Goal: Transaction & Acquisition: Book appointment/travel/reservation

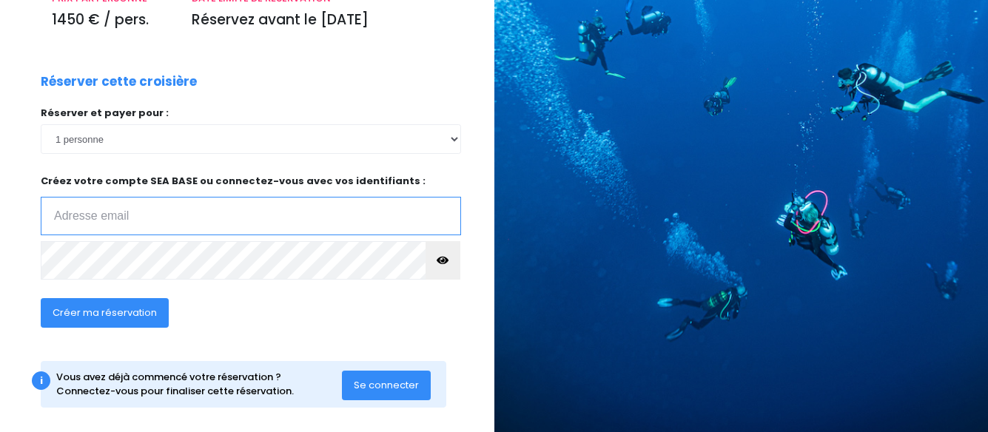
scroll to position [242, 0]
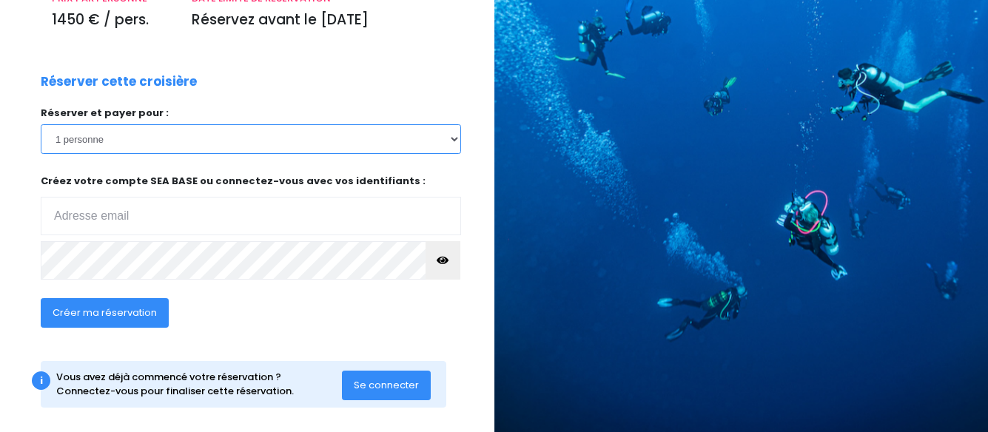
click at [124, 148] on select "1 personne 2 personnes 3 personnes" at bounding box center [251, 139] width 421 height 30
select select "2"
click at [41, 124] on select "1 personne 2 personnes 3 personnes" at bounding box center [251, 139] width 421 height 30
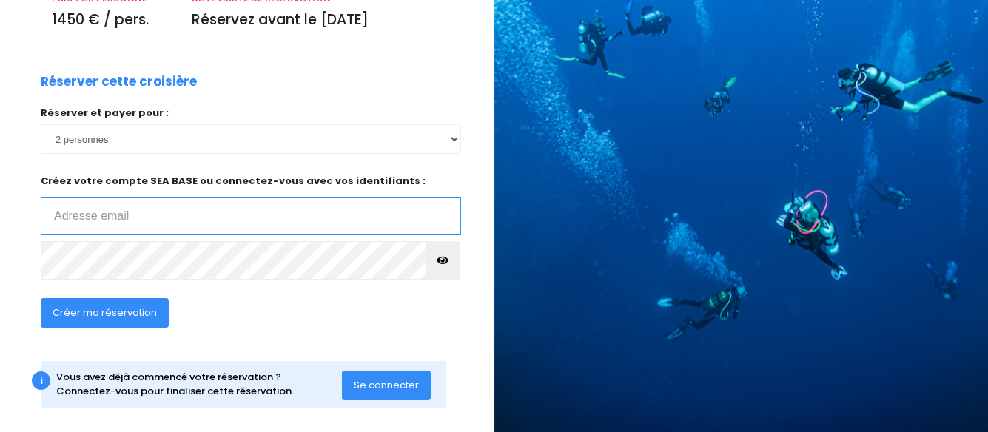
click at [112, 218] on input "email" at bounding box center [251, 216] width 421 height 39
type input "[PERSON_NAME][EMAIL_ADDRESS][DOMAIN_NAME]"
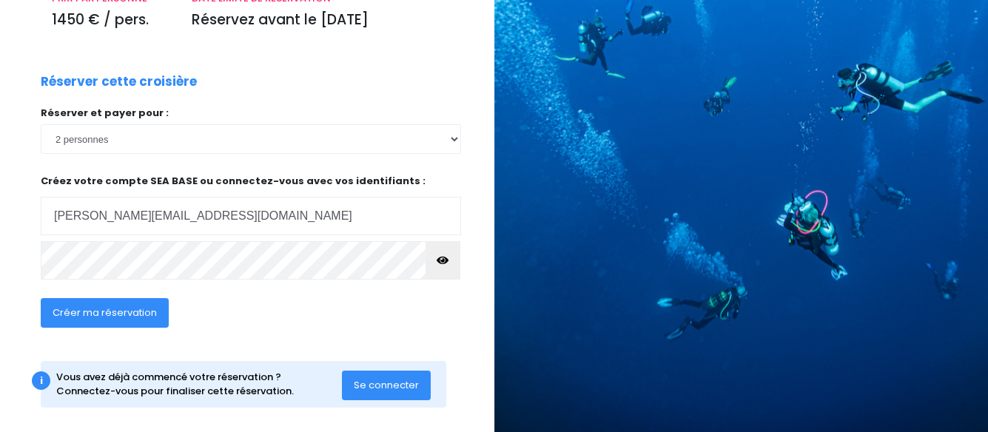
click at [388, 388] on span "Se connecter" at bounding box center [386, 385] width 65 height 14
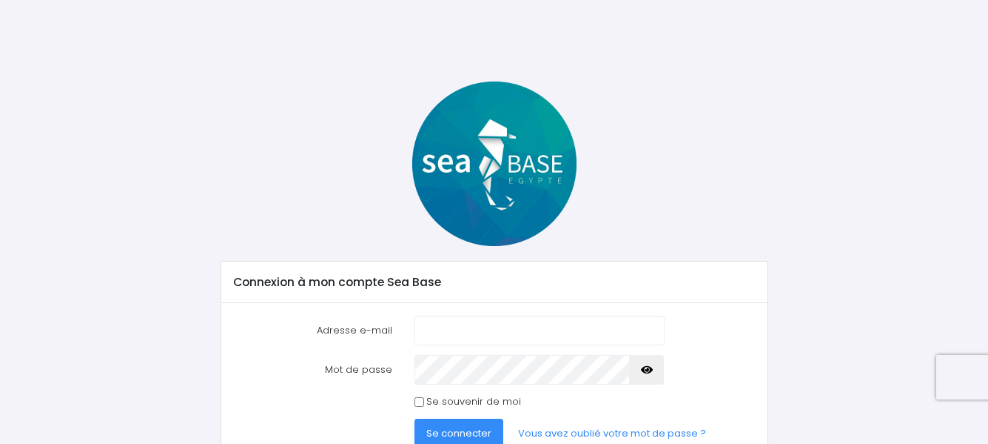
click at [472, 331] on input "Adresse e-mail" at bounding box center [540, 330] width 250 height 30
type input "[PERSON_NAME][EMAIL_ADDRESS][DOMAIN_NAME]"
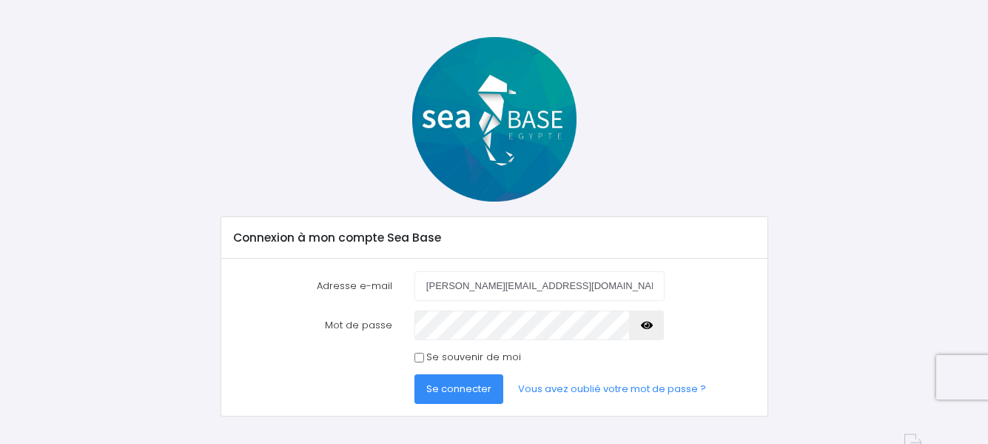
scroll to position [69, 0]
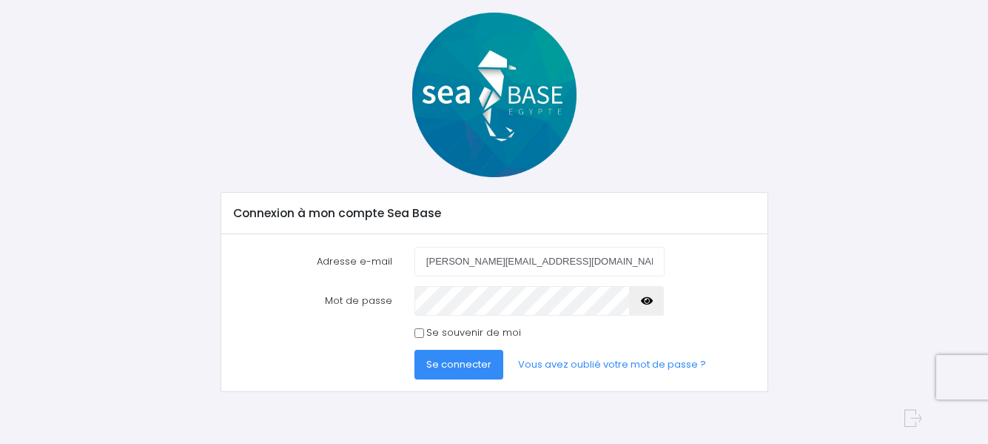
click at [464, 361] on span "Se connecter" at bounding box center [458, 364] width 65 height 14
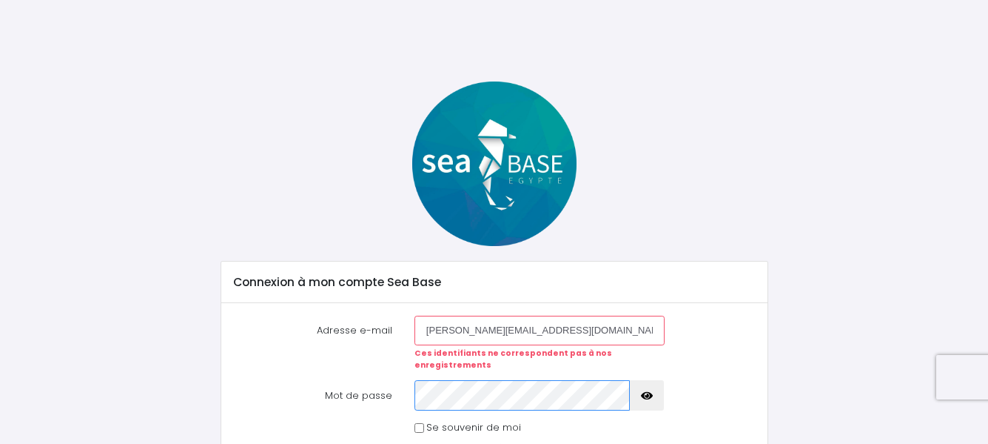
scroll to position [83, 0]
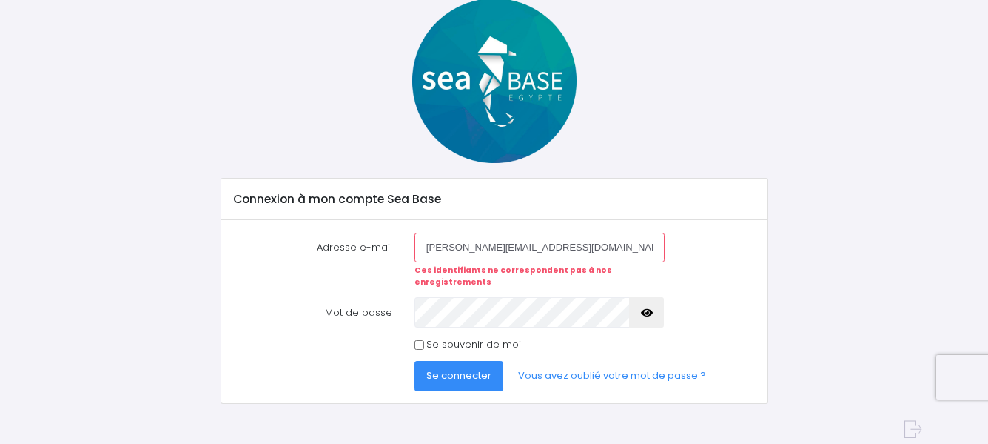
click at [443, 368] on span "Se connecter" at bounding box center [458, 375] width 65 height 14
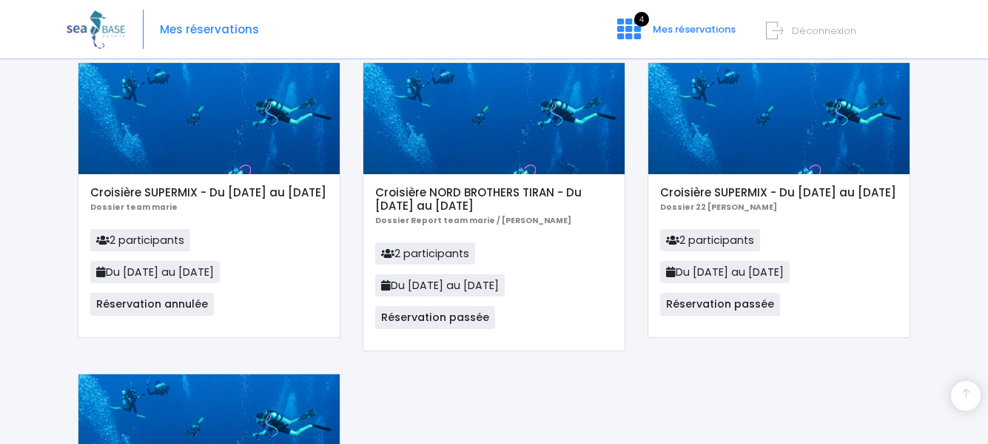
scroll to position [16, 0]
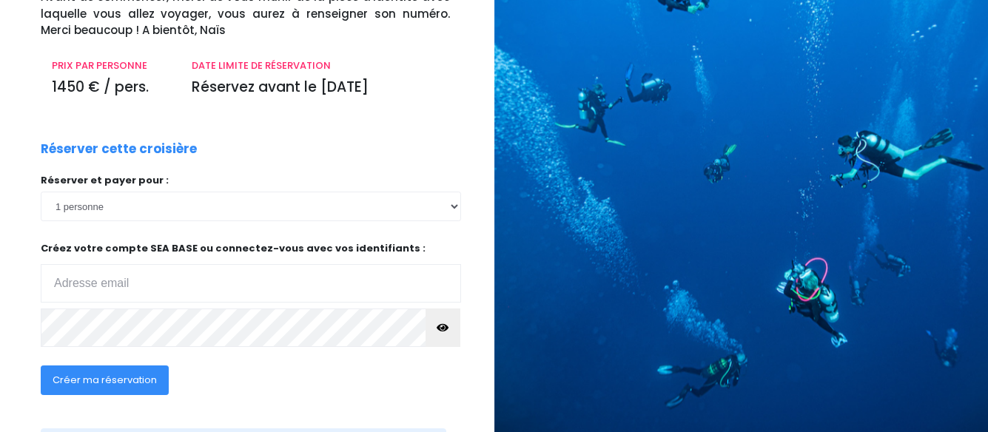
scroll to position [176, 0]
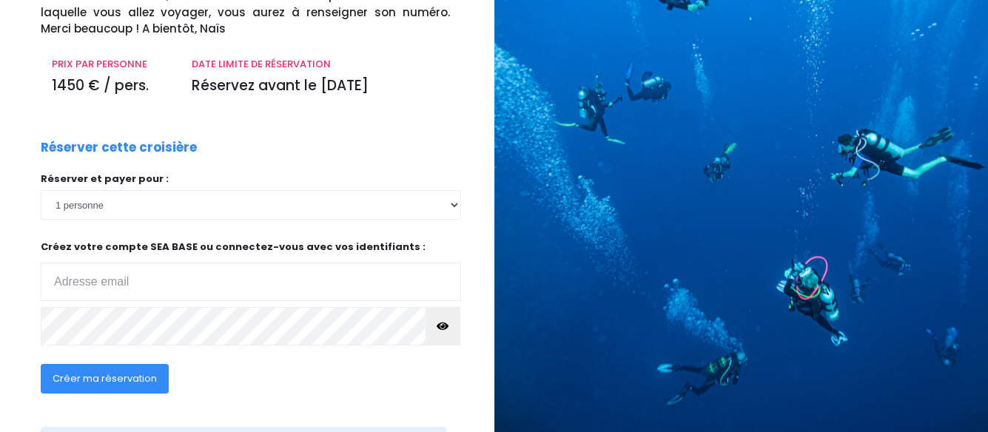
click at [150, 286] on input "email" at bounding box center [251, 282] width 421 height 39
type input "[PERSON_NAME][EMAIL_ADDRESS][DOMAIN_NAME]"
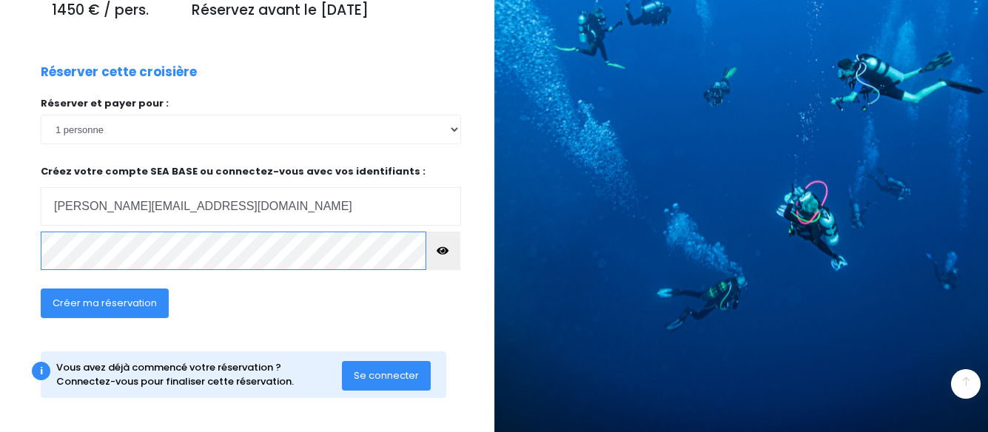
scroll to position [255, 0]
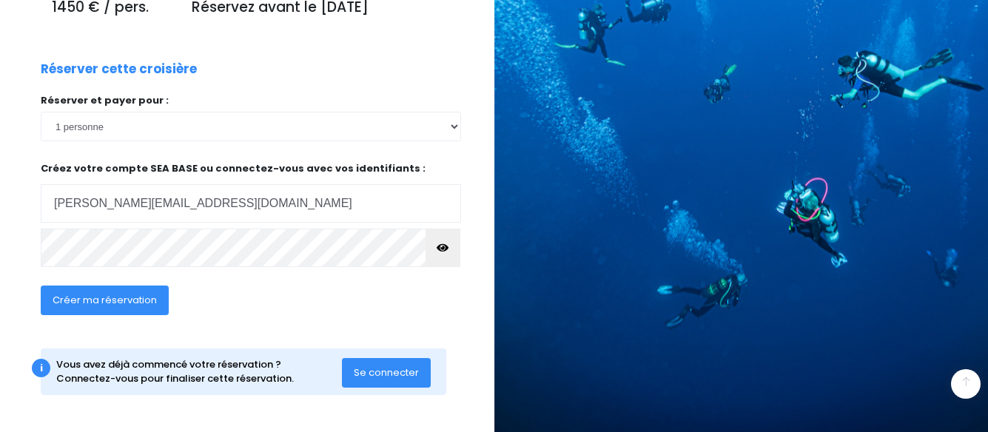
click at [385, 374] on span "Se connecter" at bounding box center [386, 373] width 65 height 14
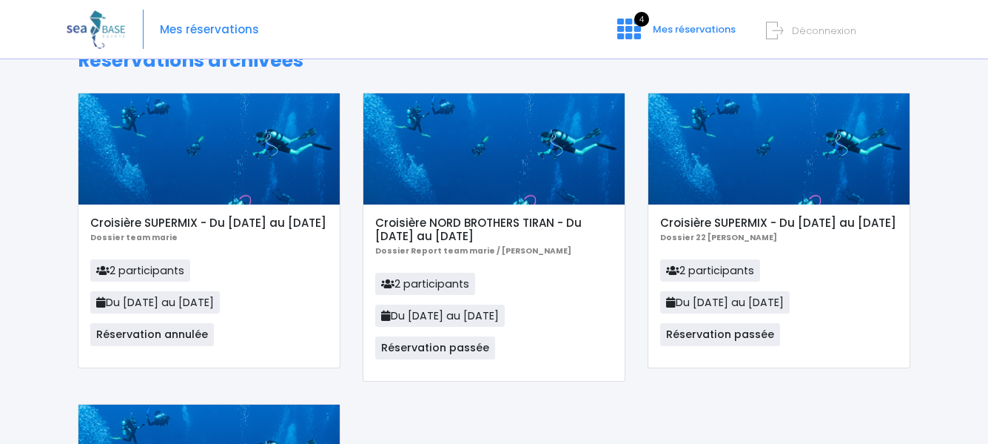
scroll to position [90, 0]
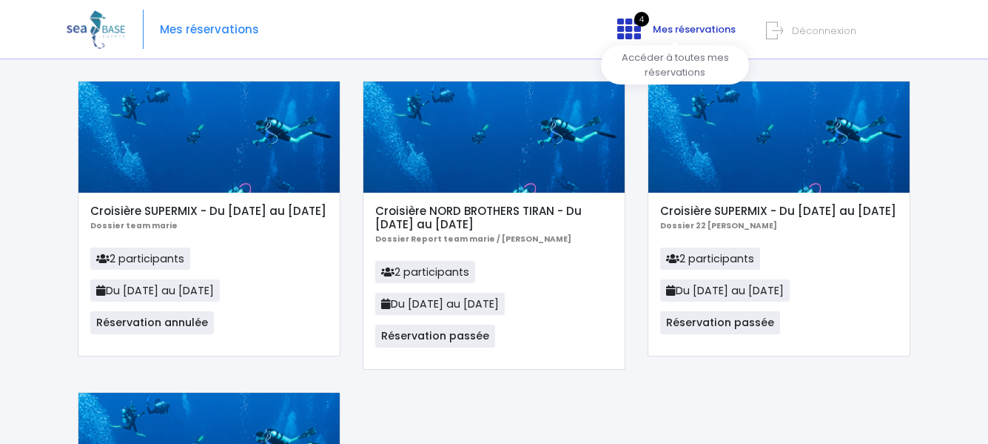
click at [635, 24] on icon at bounding box center [630, 29] width 24 height 24
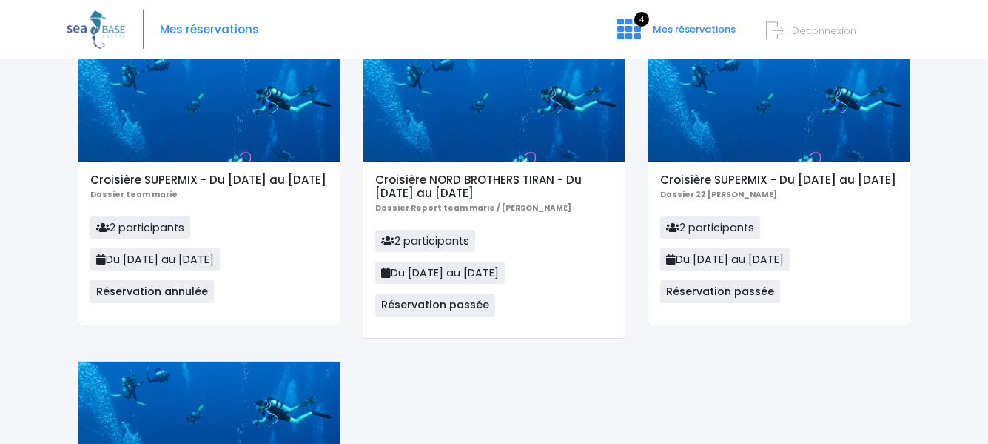
scroll to position [16, 0]
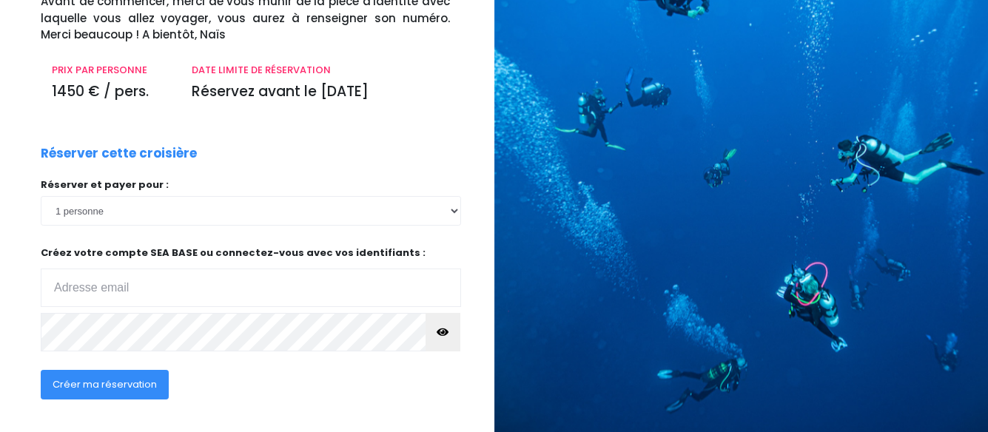
scroll to position [176, 0]
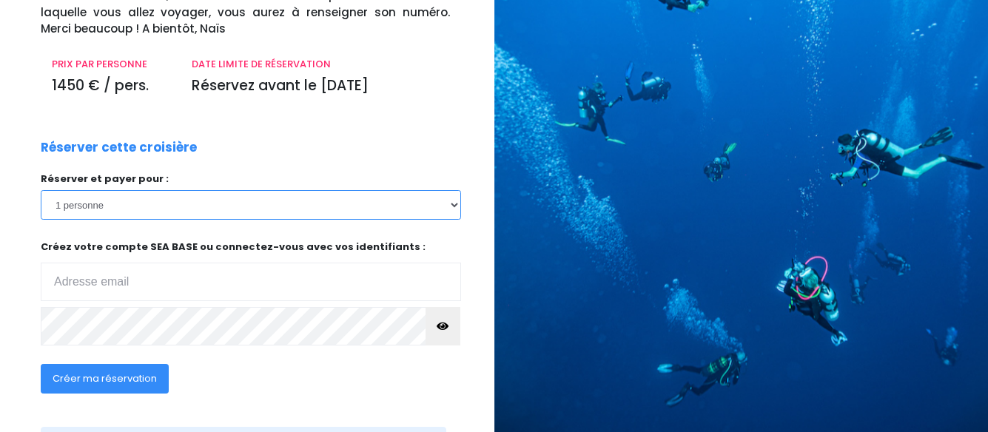
click at [243, 211] on select "1 personne 2 personnes 3 personnes" at bounding box center [251, 205] width 421 height 30
select select "2"
click at [41, 190] on select "1 personne 2 personnes 3 personnes" at bounding box center [251, 205] width 421 height 30
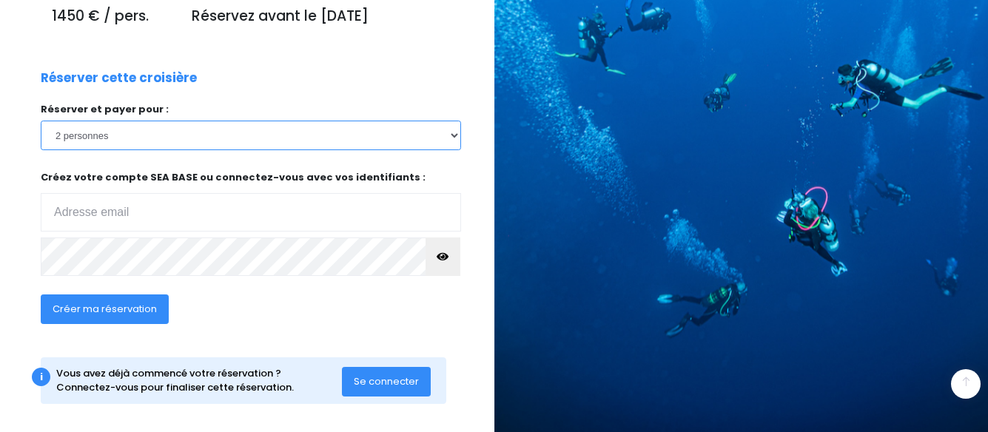
scroll to position [255, 0]
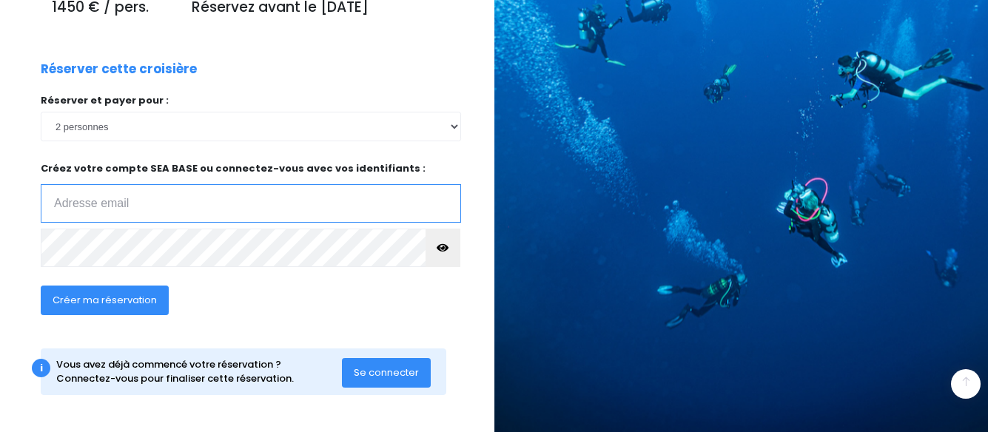
click at [103, 204] on input "email" at bounding box center [251, 203] width 421 height 39
type input "cathy.patrick62@orange.fr"
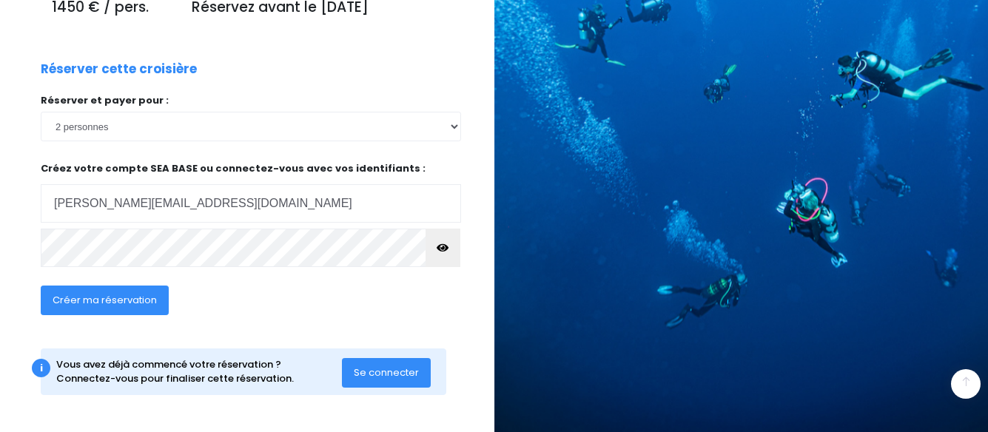
click at [444, 248] on icon "button" at bounding box center [443, 248] width 12 height 0
click at [384, 375] on span "Se connecter" at bounding box center [386, 373] width 65 height 14
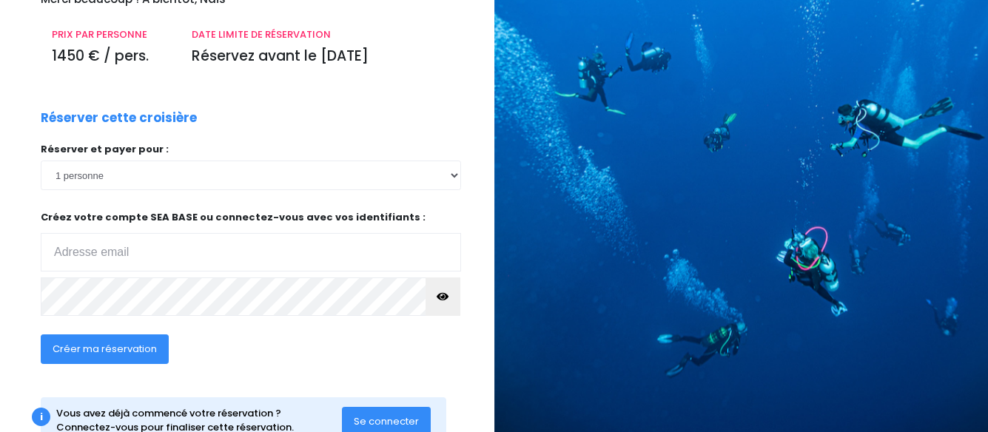
scroll to position [255, 0]
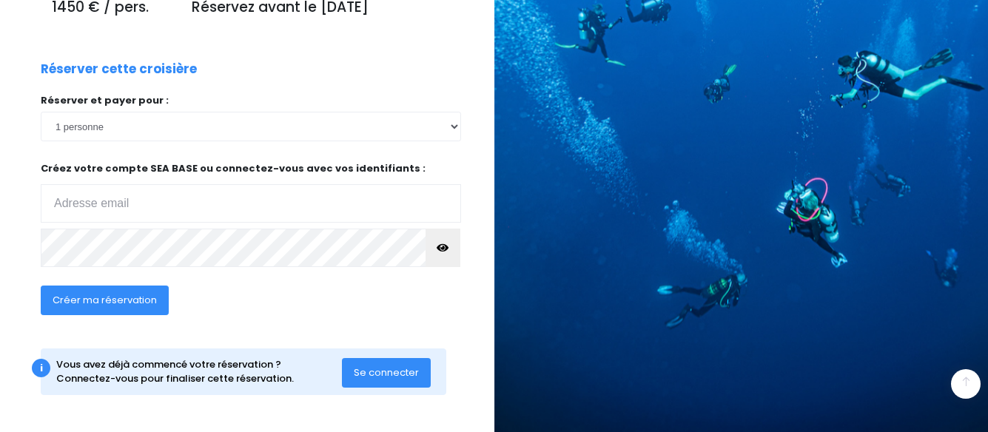
click at [389, 374] on span "Se connecter" at bounding box center [386, 373] width 65 height 14
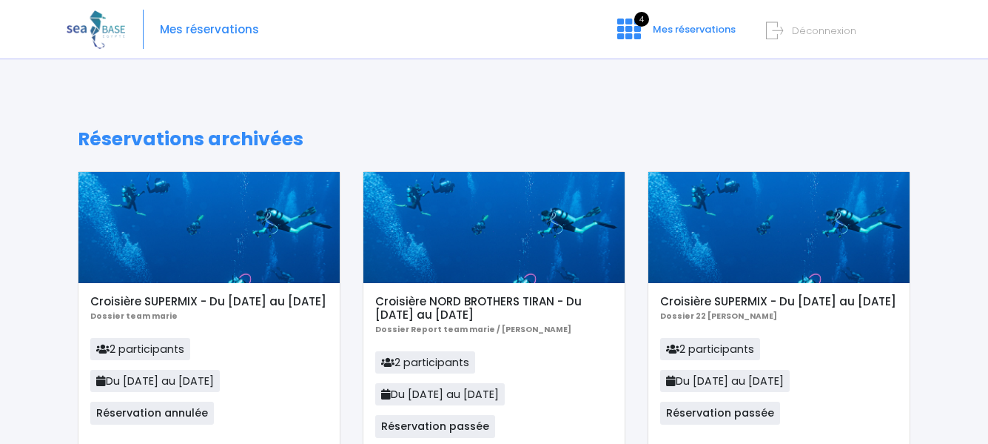
click at [819, 30] on span "Déconnexion" at bounding box center [824, 31] width 64 height 14
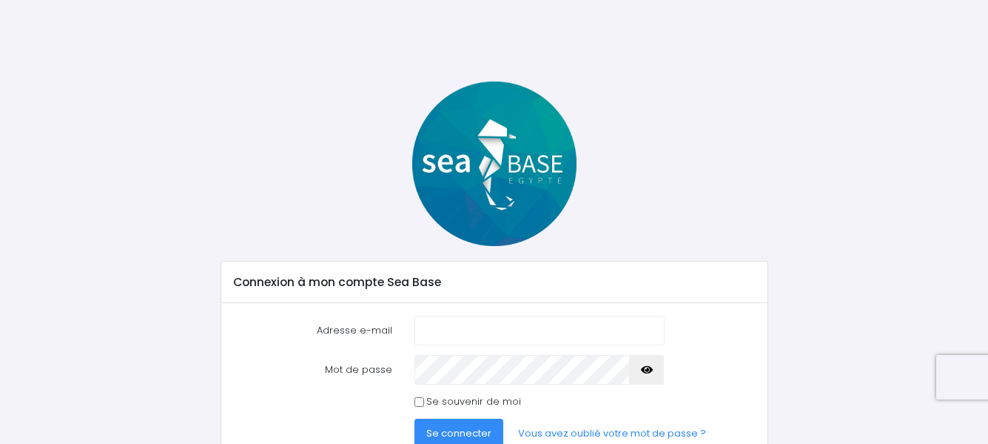
click at [461, 331] on input "Adresse e-mail" at bounding box center [540, 330] width 250 height 30
type input "[PERSON_NAME][EMAIL_ADDRESS][DOMAIN_NAME]"
click at [457, 427] on span "Se connecter" at bounding box center [458, 433] width 65 height 14
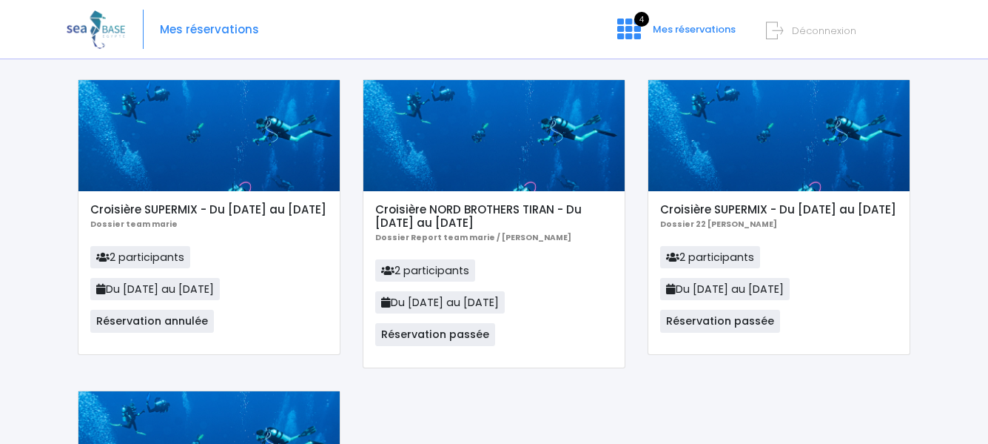
scroll to position [90, 0]
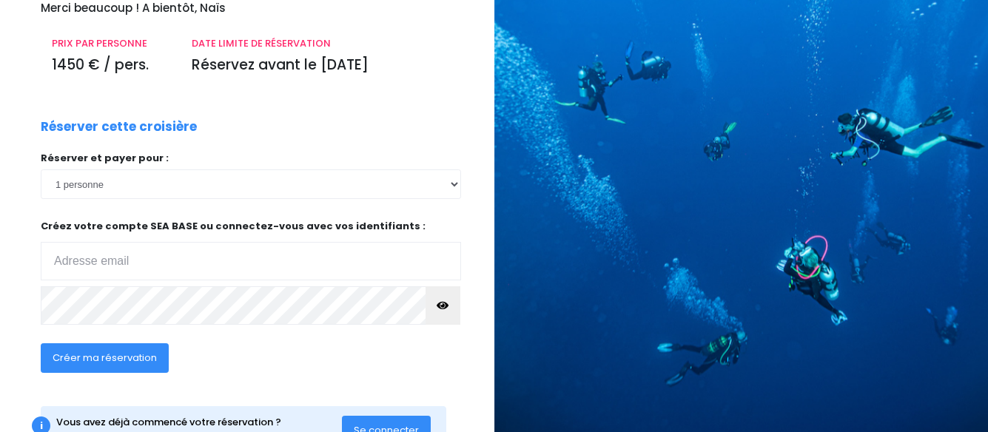
scroll to position [250, 0]
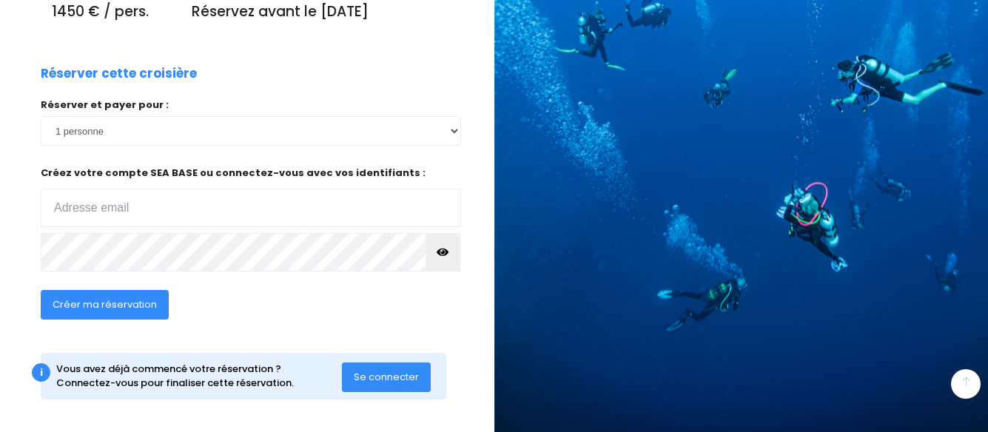
click at [90, 201] on input "email" at bounding box center [251, 208] width 421 height 39
type input "[PERSON_NAME][EMAIL_ADDRESS][DOMAIN_NAME]"
click at [87, 301] on span "Créer ma réservation" at bounding box center [105, 305] width 104 height 14
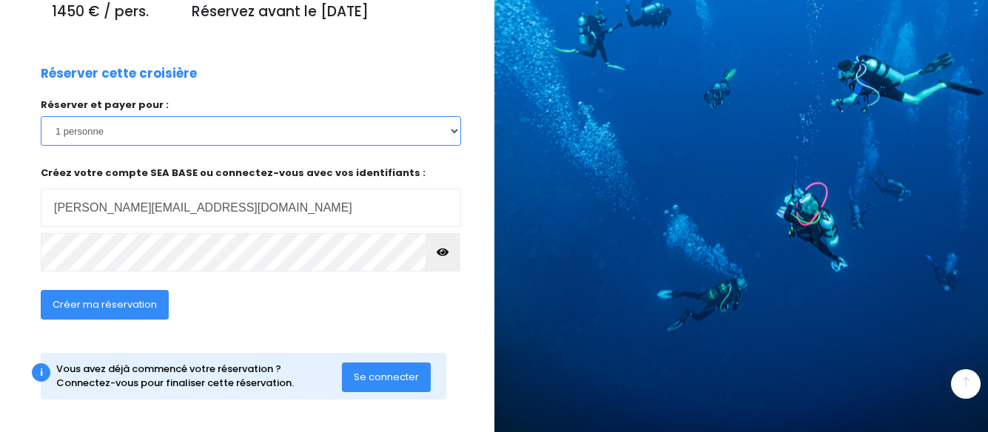
click at [109, 133] on select "1 personne 2 personnes 3 personnes" at bounding box center [251, 131] width 421 height 30
select select "2"
click at [41, 116] on select "1 personne 2 personnes 3 personnes" at bounding box center [251, 131] width 421 height 30
click at [122, 307] on span "Créer ma réservation" at bounding box center [105, 305] width 104 height 14
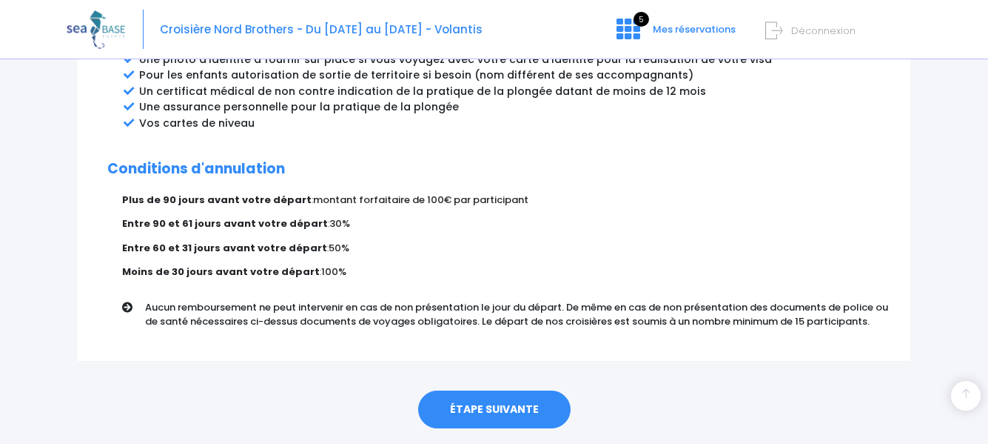
scroll to position [911, 0]
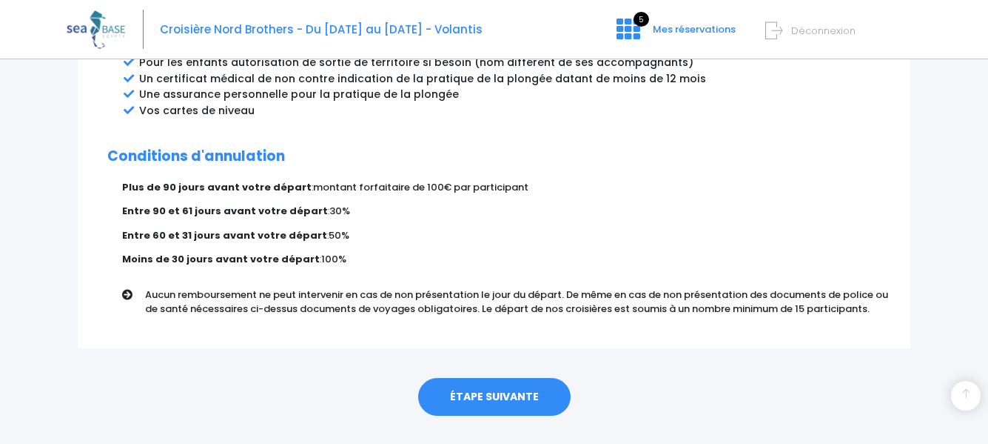
click at [502, 378] on link "ÉTAPE SUIVANTE" at bounding box center [494, 397] width 153 height 39
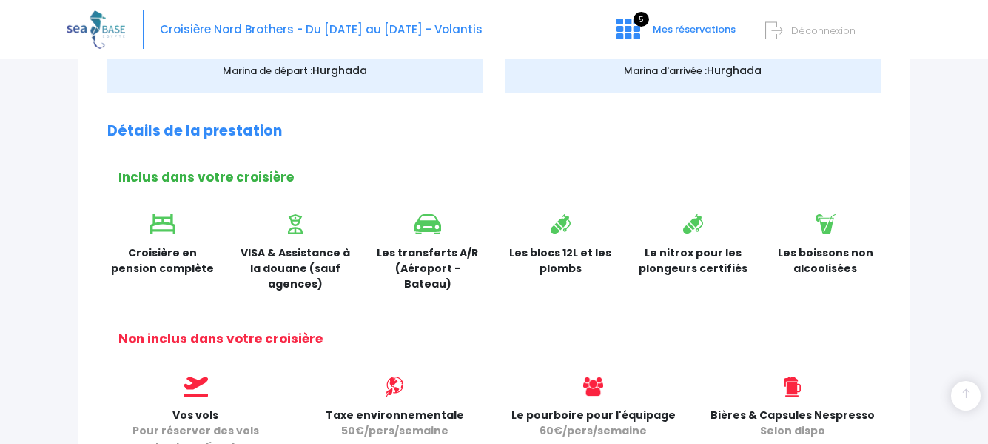
scroll to position [170, 0]
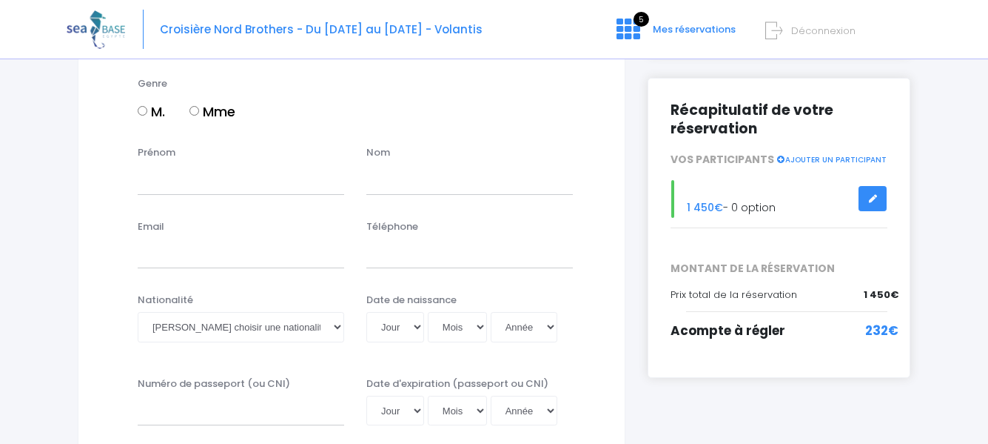
scroll to position [148, 0]
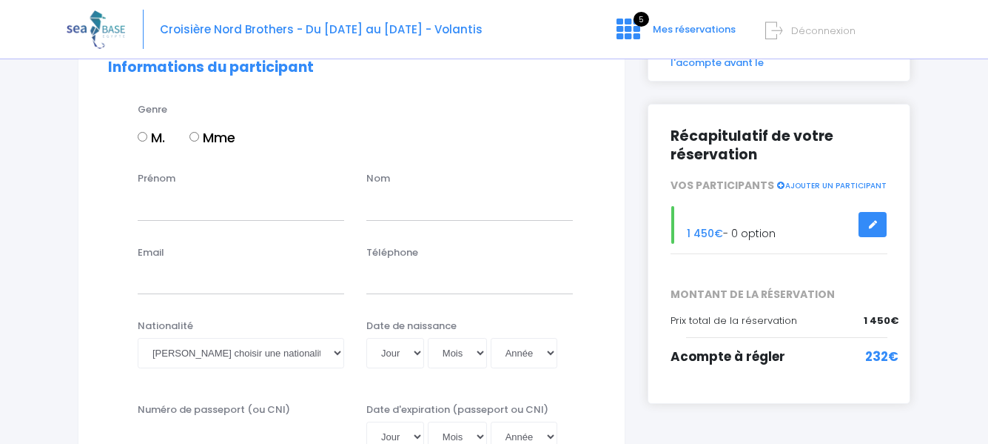
click at [198, 136] on input "Mme" at bounding box center [195, 137] width 10 height 10
radio input "true"
click at [200, 204] on input "Prénom" at bounding box center [241, 205] width 207 height 30
type input "[PERSON_NAME]"
type input "SUPPLIEN"
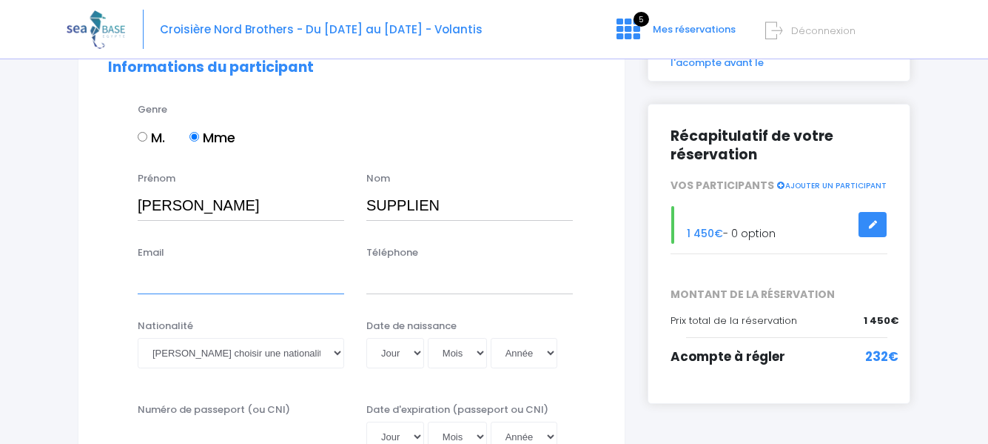
type input "cathy.patrick62@orange.fr"
type input "0688953663"
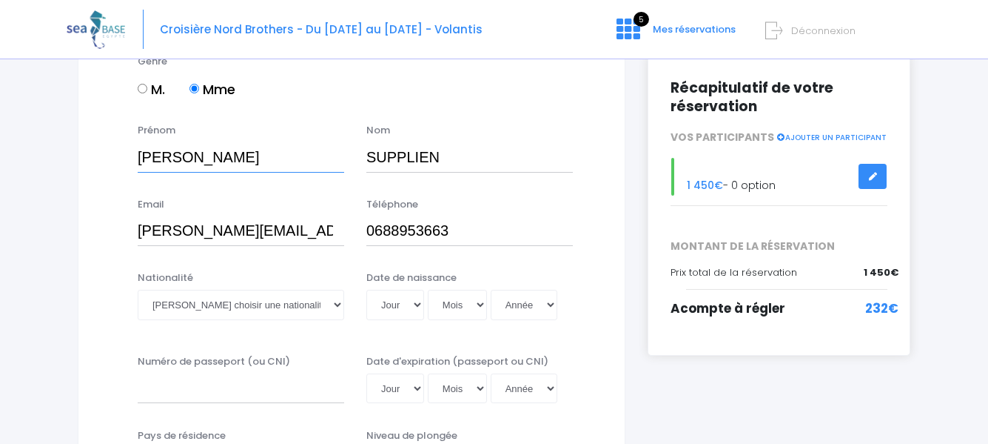
scroll to position [222, 0]
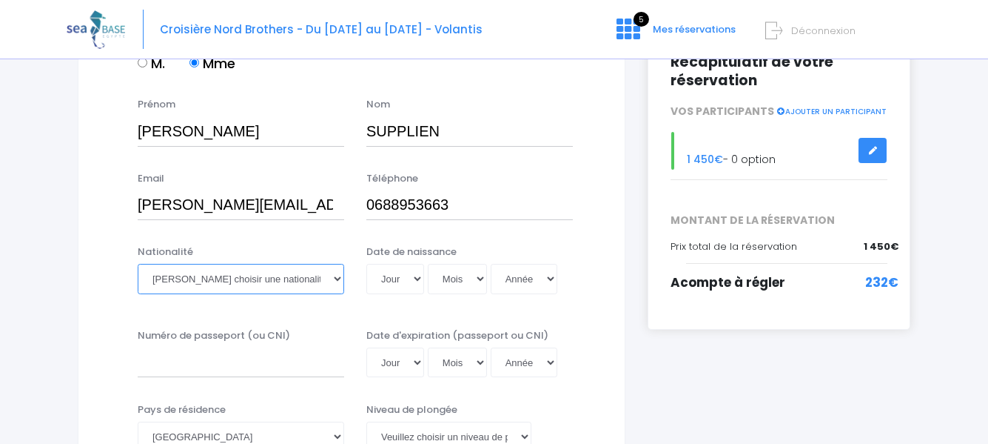
click at [283, 284] on select "Veuillez choisir une nationalité Afghane Albanaise Algerienne Allemande America…" at bounding box center [241, 279] width 207 height 30
select select "Française"
click at [138, 264] on select "Veuillez choisir une nationalité Afghane Albanaise Algerienne Allemande America…" at bounding box center [241, 279] width 207 height 30
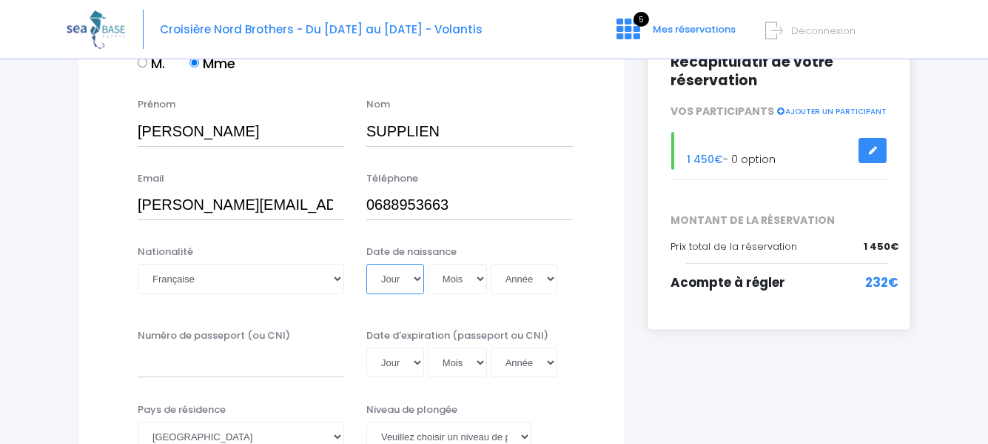
click at [401, 282] on select "Jour 01 02 03 04 05 06 07 08 09 10 11 12 13 14 15 16 17 18 19 20 21 22 23 24 25…" at bounding box center [396, 279] width 58 height 30
select select "27"
click at [367, 264] on select "Jour 01 02 03 04 05 06 07 08 09 10 11 12 13 14 15 16 17 18 19 20 21 22 23 24 25…" at bounding box center [396, 279] width 58 height 30
click at [463, 278] on select "Mois 01 02 03 04 05 06 07 08 09 10 11 12" at bounding box center [457, 279] width 59 height 30
select select "02"
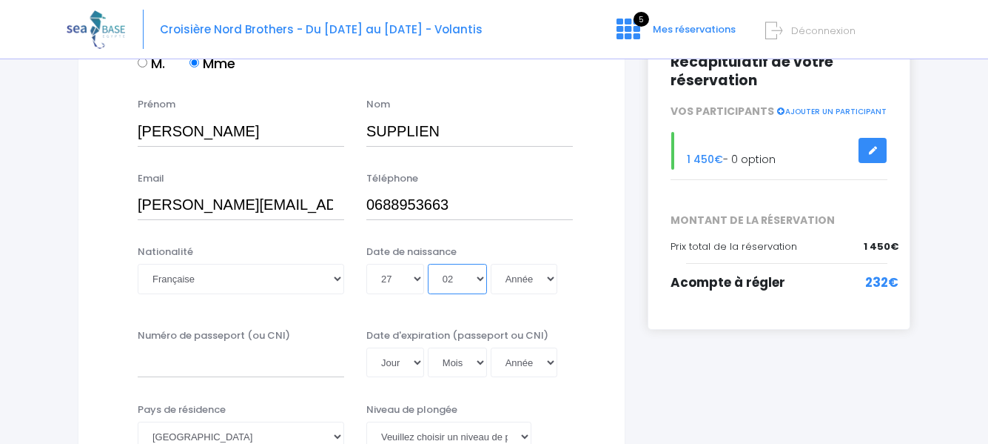
click at [428, 264] on select "Mois 01 02 03 04 05 06 07 08 09 10 11 12" at bounding box center [457, 279] width 59 height 30
click at [521, 275] on select "Année 2045 2044 2043 2042 2041 2040 2039 2038 2037 2036 2035 2034 2033 2032 203…" at bounding box center [524, 279] width 67 height 30
select select "1962"
click at [491, 264] on select "Année 2045 2044 2043 2042 2041 2040 2039 2038 2037 2036 2035 2034 2033 2032 203…" at bounding box center [524, 279] width 67 height 30
type input "1962-02-27"
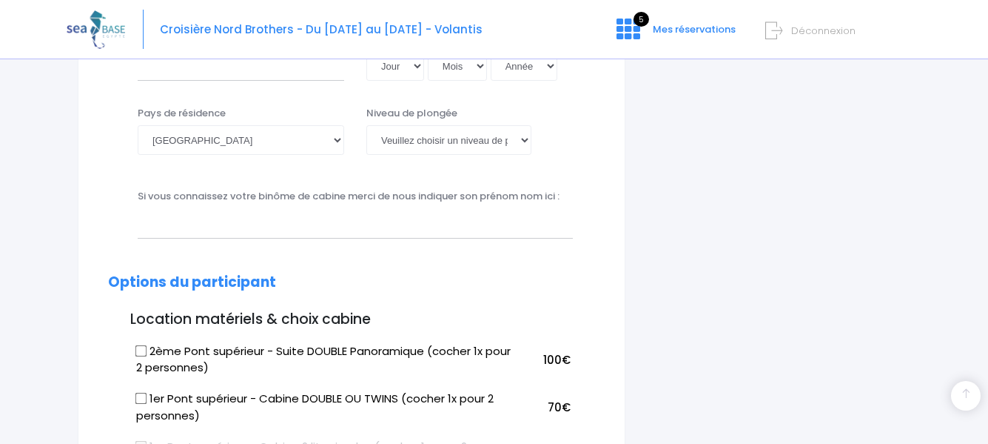
scroll to position [592, 0]
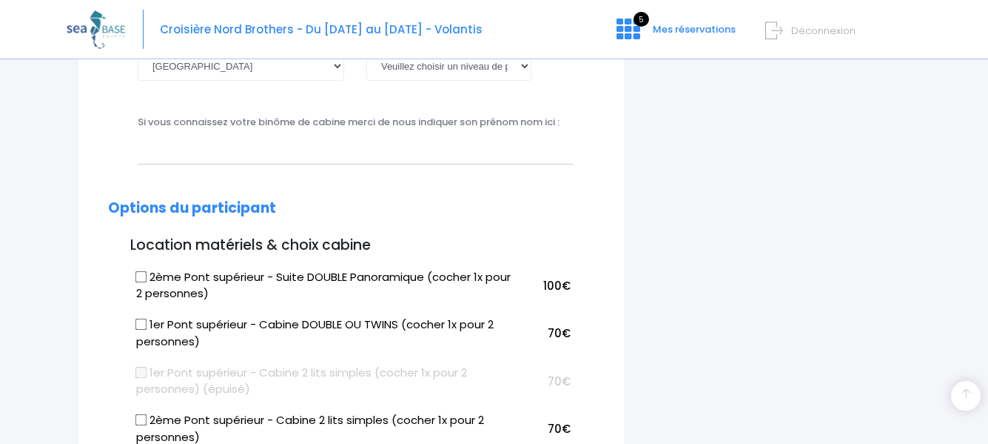
click at [141, 277] on input "2ème Pont supérieur - Suite DOUBLE Panoramique (cocher 1x pour 2 personnes)" at bounding box center [142, 276] width 12 height 12
checkbox input "true"
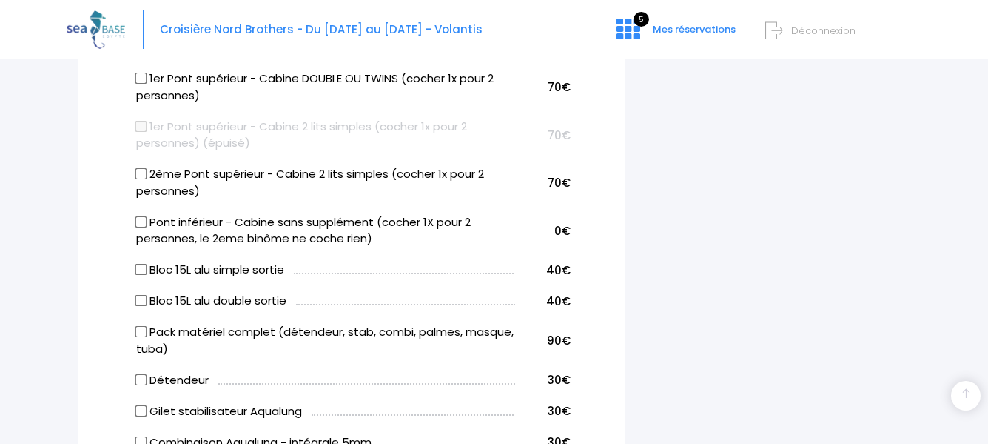
scroll to position [889, 0]
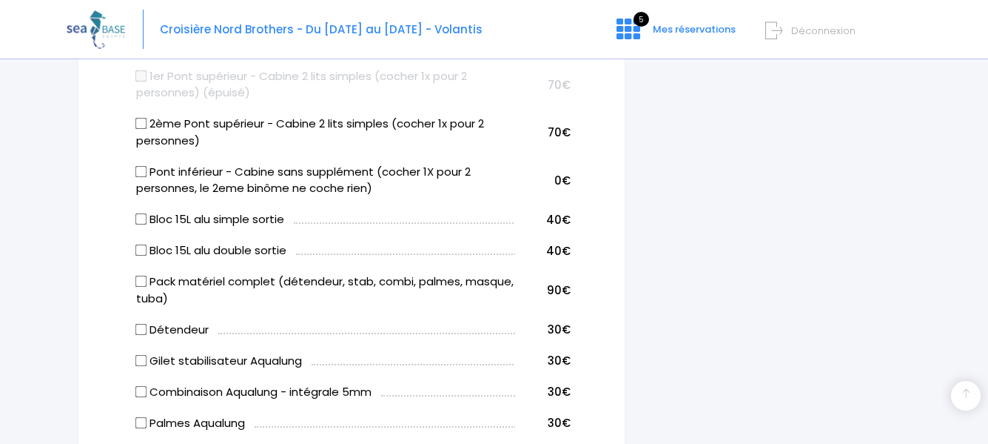
click at [141, 252] on input "Bloc 15L alu double sortie" at bounding box center [142, 250] width 12 height 12
checkbox input "true"
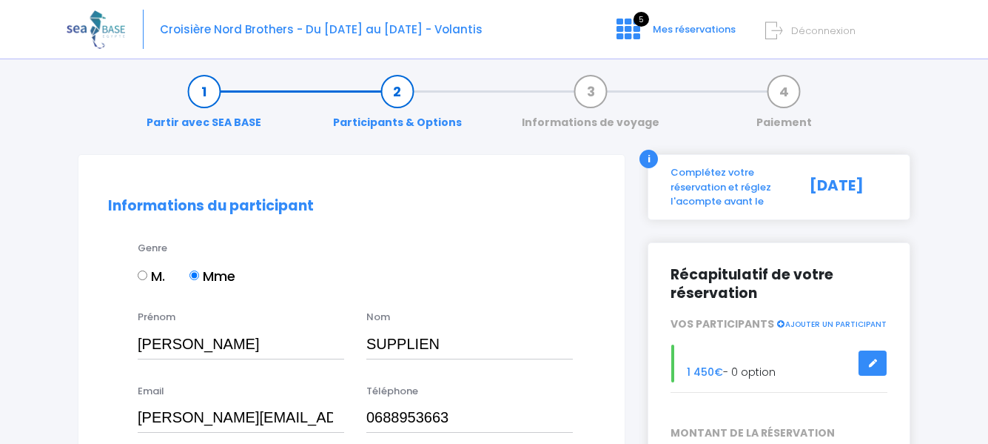
scroll to position [0, 0]
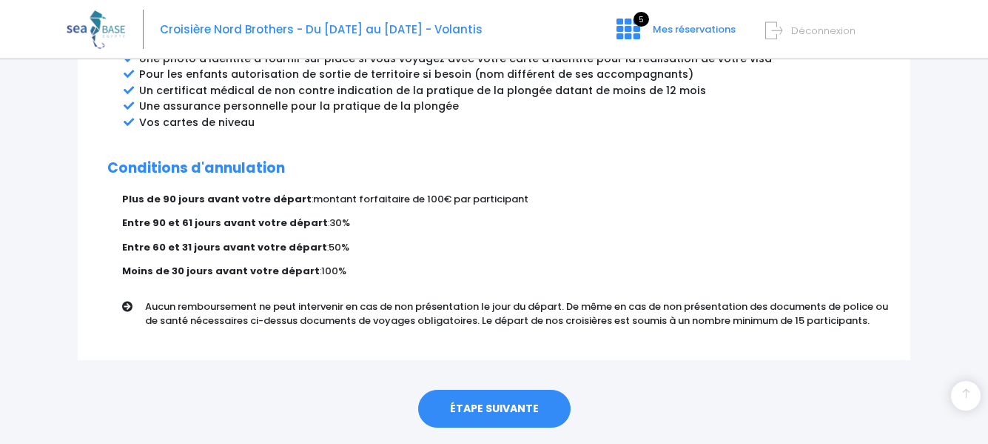
scroll to position [911, 0]
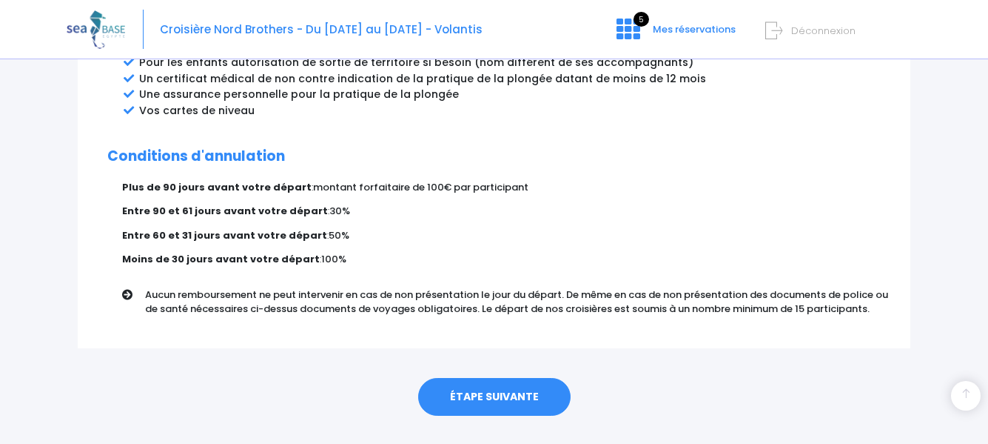
click at [495, 378] on link "ÉTAPE SUIVANTE" at bounding box center [494, 397] width 153 height 39
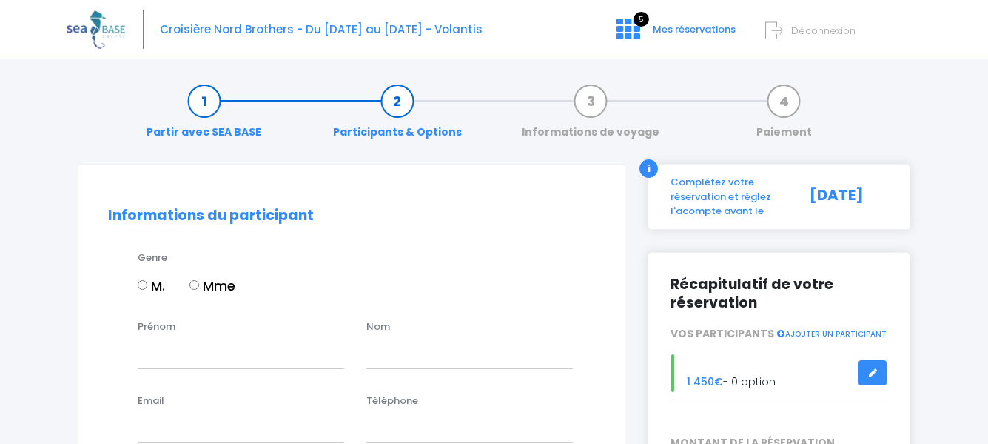
click at [195, 287] on input "Mme" at bounding box center [195, 285] width 10 height 10
radio input "true"
click at [221, 357] on input "Prénom" at bounding box center [241, 353] width 207 height 30
type input "[PERSON_NAME]"
type input "SUPPLIEN"
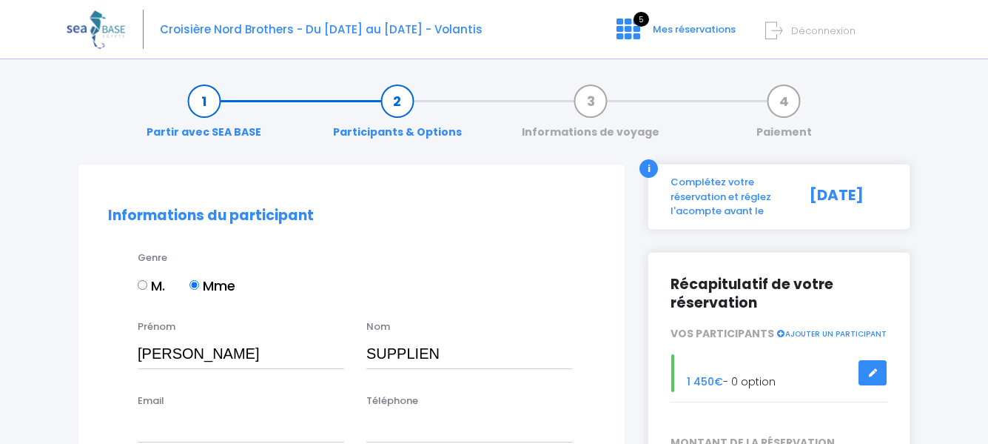
type input "[PERSON_NAME][EMAIL_ADDRESS][DOMAIN_NAME]"
type input "0688953663"
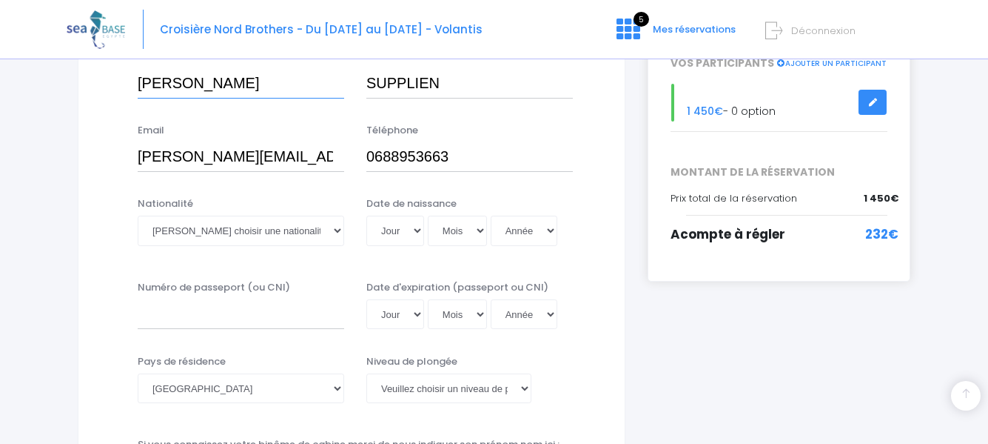
scroll to position [296, 0]
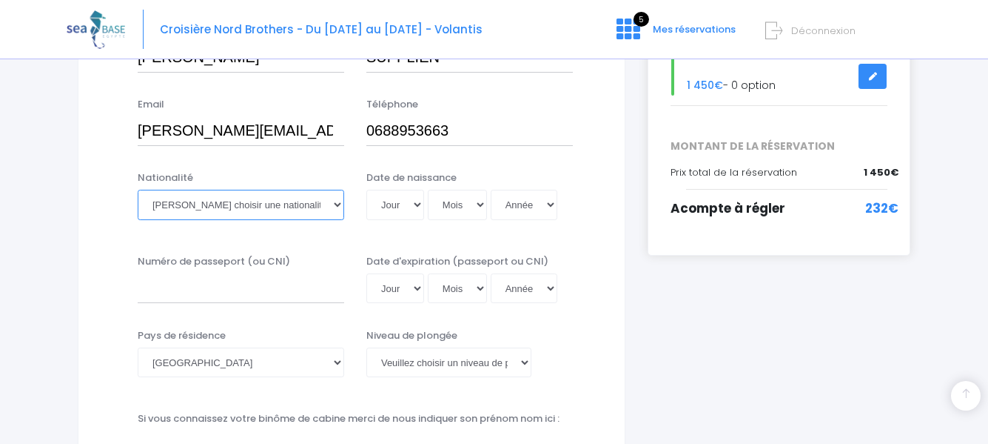
click at [224, 209] on select "Veuillez choisir une nationalité [DEMOGRAPHIC_DATA] Algerienne Allemande [GEOGR…" at bounding box center [241, 205] width 207 height 30
select select "Française"
click at [138, 190] on select "Veuillez choisir une nationalité Afghane Albanaise Algerienne Allemande America…" at bounding box center [241, 205] width 207 height 30
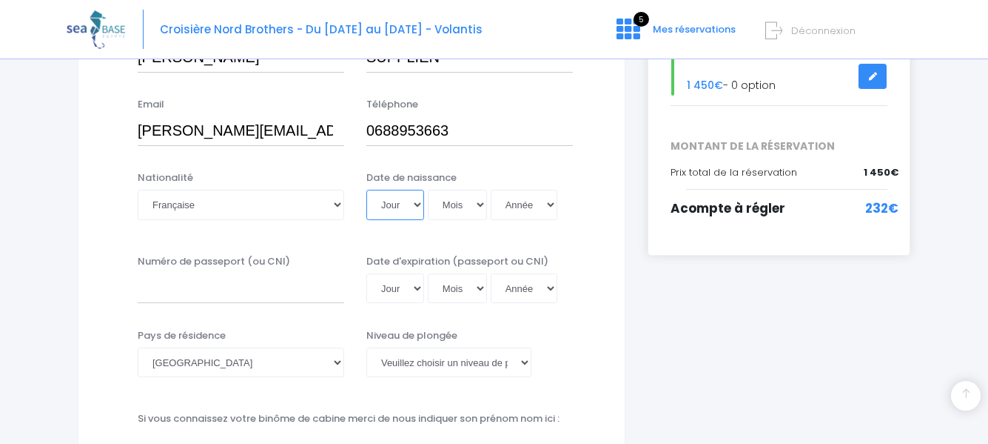
click at [397, 202] on select "Jour 01 02 03 04 05 06 07 08 09 10 11 12 13 14 15 16 17 18 19 20 21 22 23 24 25…" at bounding box center [396, 205] width 58 height 30
select select "27"
click at [367, 190] on select "Jour 01 02 03 04 05 06 07 08 09 10 11 12 13 14 15 16 17 18 19 20 21 22 23 24 25…" at bounding box center [396, 205] width 58 height 30
click at [454, 203] on select "Mois 01 02 03 04 05 06 07 08 09 10 11 12" at bounding box center [457, 205] width 59 height 30
select select "02"
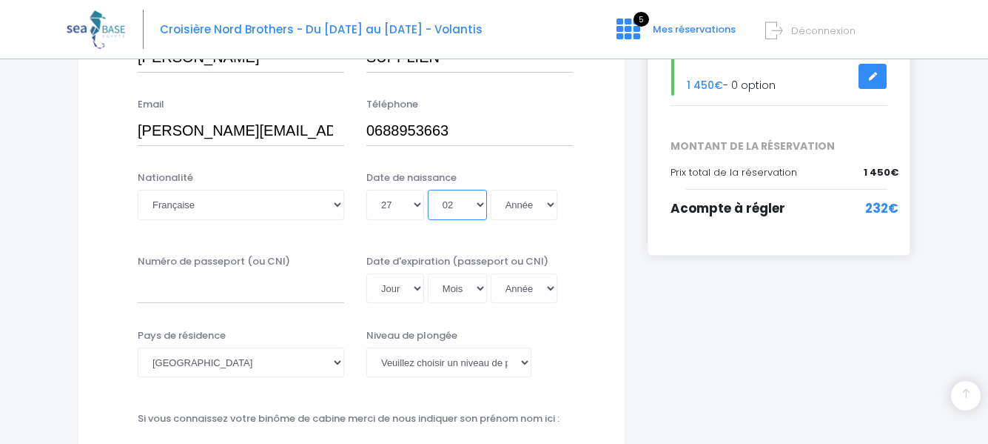
click at [428, 190] on select "Mois 01 02 03 04 05 06 07 08 09 10 11 12" at bounding box center [457, 205] width 59 height 30
click at [538, 202] on select "Année 2045 2044 2043 2042 2041 2040 2039 2038 2037 2036 2035 2034 2033 2032 203…" at bounding box center [524, 205] width 67 height 30
select select "1962"
click at [491, 190] on select "Année 2045 2044 2043 2042 2041 2040 2039 2038 2037 2036 2035 2034 2033 2032 203…" at bounding box center [524, 205] width 67 height 30
type input "1962-02-27"
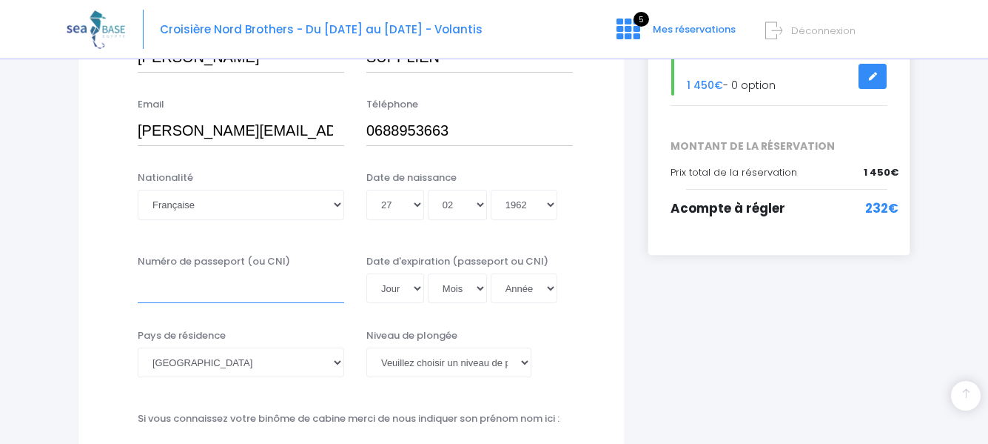
click at [225, 290] on input "Numéro de passeport (ou CNI)" at bounding box center [241, 288] width 207 height 30
type input "17AY25546"
click at [407, 290] on select "Jour 01 02 03 04 05 06 07 08 09 10 11 12 13 14 15 16 17 18 19 20 21 22 23 24 25…" at bounding box center [396, 288] width 58 height 30
select select "11"
click at [367, 273] on select "Jour 01 02 03 04 05 06 07 08 09 10 11 12 13 14 15 16 17 18 19 20 21 22 23 24 25…" at bounding box center [396, 288] width 58 height 30
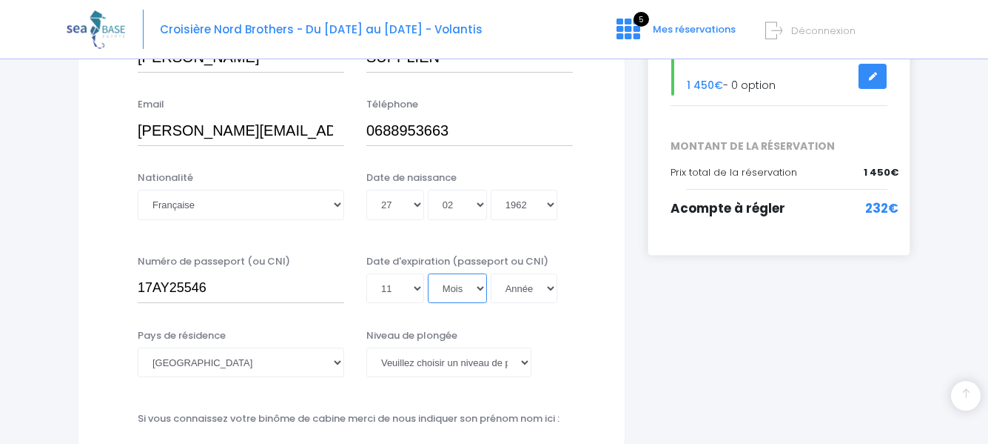
click at [453, 292] on select "Mois 01 02 03 04 05 06 07 08 09 10 11 12" at bounding box center [457, 288] width 59 height 30
select select "07"
click at [428, 273] on select "Mois 01 02 03 04 05 06 07 08 09 10 11 12" at bounding box center [457, 288] width 59 height 30
click at [521, 292] on select "Année 2045 2044 2043 2042 2041 2040 2039 2038 2037 2036 2035 2034 2033 2032 203…" at bounding box center [524, 288] width 67 height 30
select select "2027"
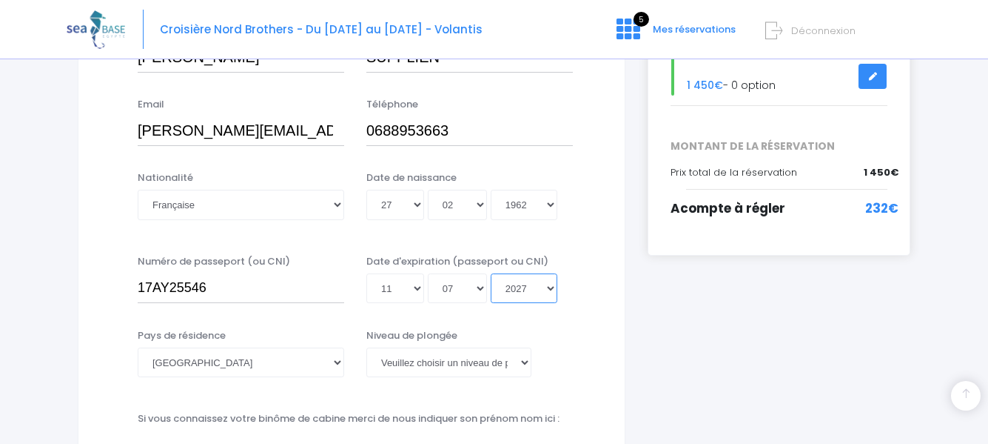
click at [491, 273] on select "Année 2045 2044 2043 2042 2041 2040 2039 2038 2037 2036 2035 2034 2033 2032 203…" at bounding box center [524, 288] width 67 height 30
type input "2027-07-11"
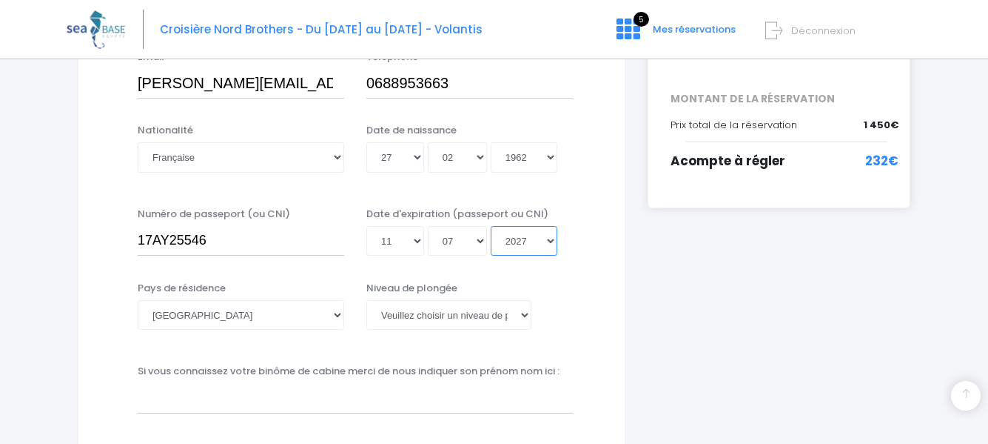
scroll to position [370, 0]
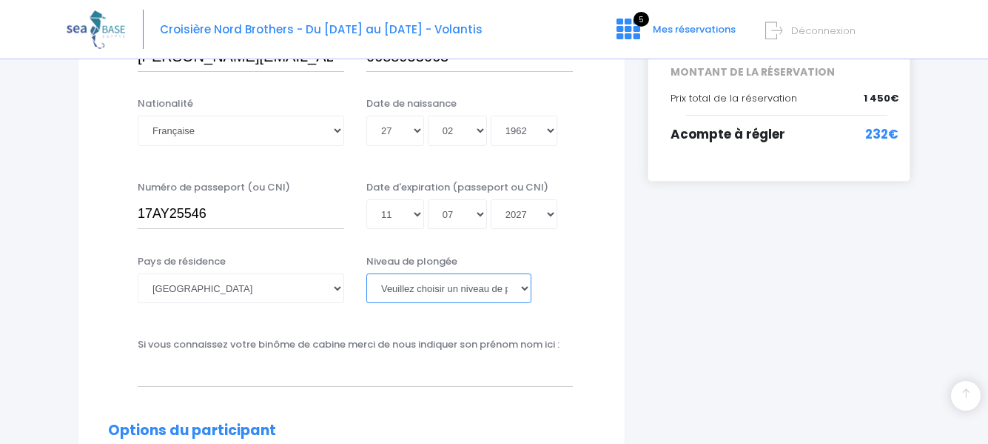
click at [449, 287] on select "Veuillez choisir un niveau de plongée Non plongeur Junior OW diver Adventure OW…" at bounding box center [449, 288] width 165 height 30
select select "N3"
click at [367, 273] on select "Veuillez choisir un niveau de plongée Non plongeur Junior OW diver Adventure OW…" at bounding box center [449, 288] width 165 height 30
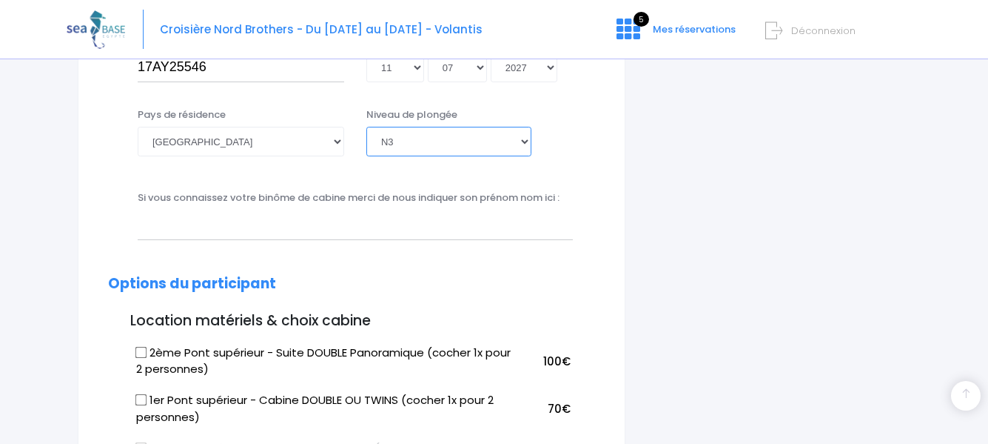
scroll to position [518, 0]
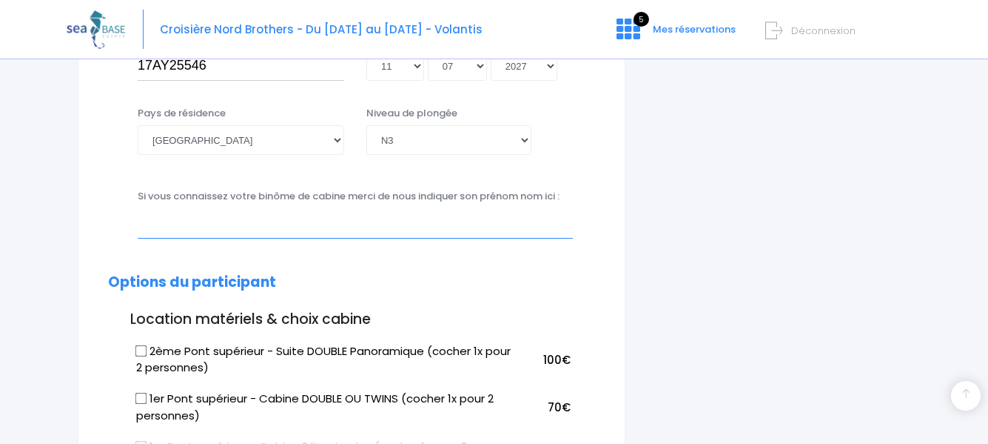
click at [239, 222] on input "text" at bounding box center [355, 223] width 435 height 30
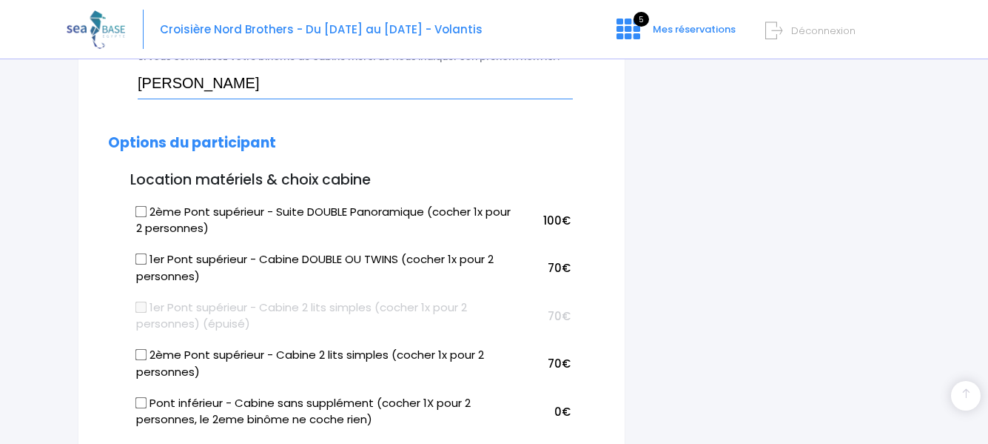
scroll to position [666, 0]
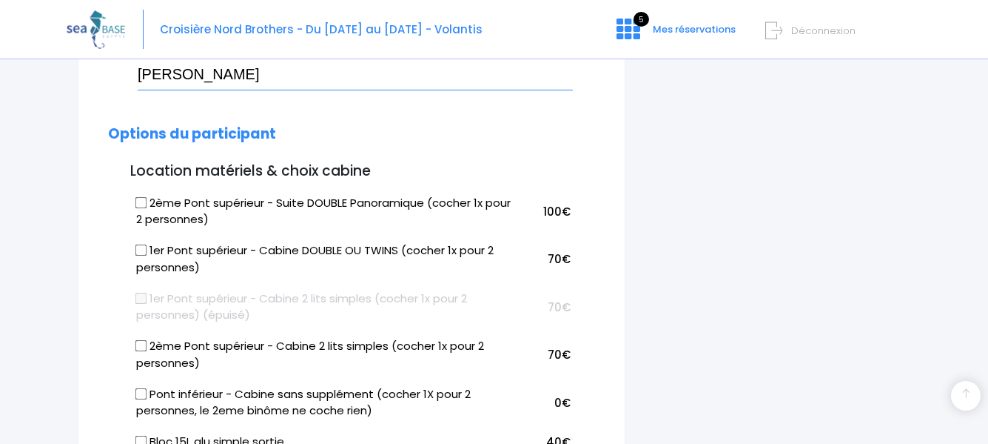
type input "PATRICK SUPPLIEN"
click at [140, 201] on input "2ème Pont supérieur - Suite DOUBLE Panoramique (cocher 1x pour 2 personnes)" at bounding box center [142, 202] width 12 height 12
checkbox input "true"
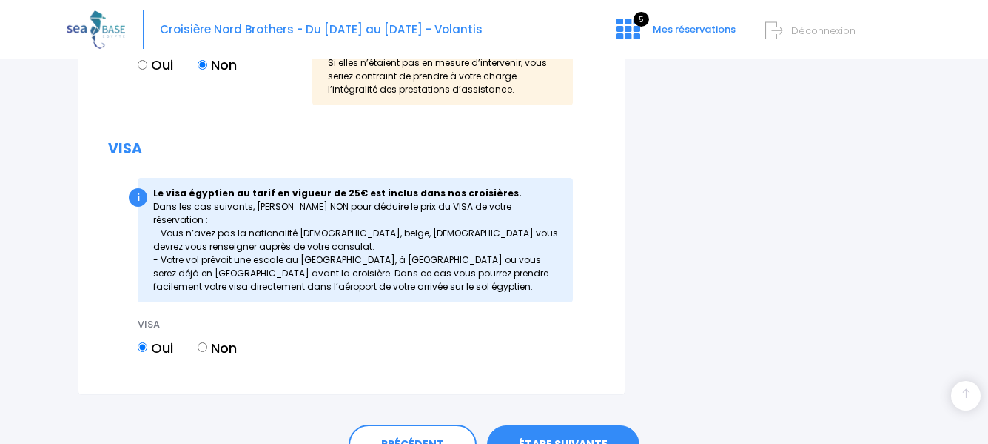
scroll to position [1918, 0]
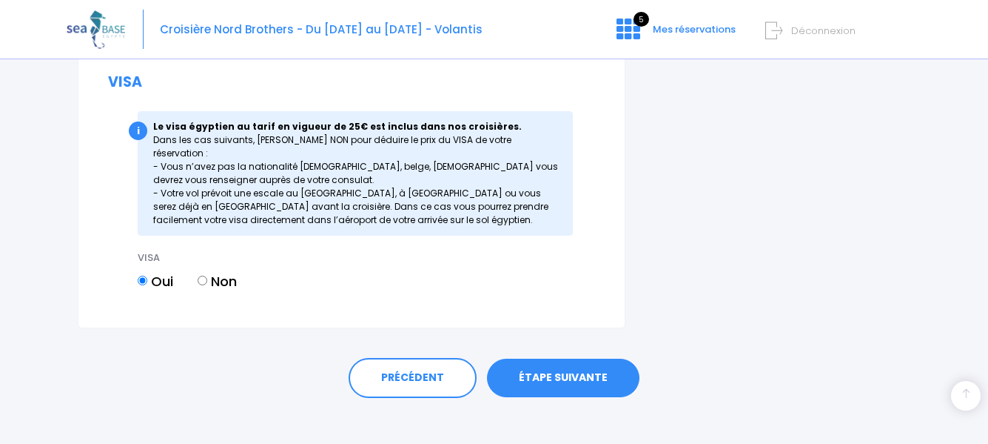
click at [573, 367] on link "ÉTAPE SUIVANTE" at bounding box center [563, 377] width 153 height 39
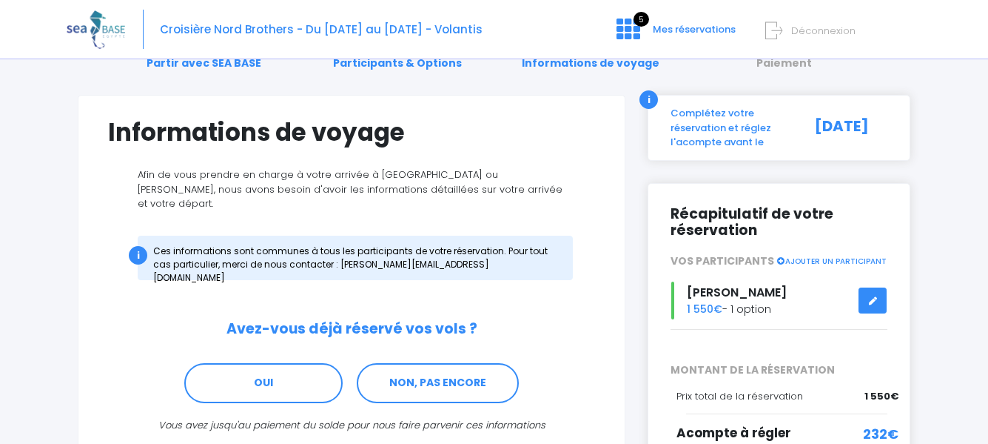
scroll to position [148, 0]
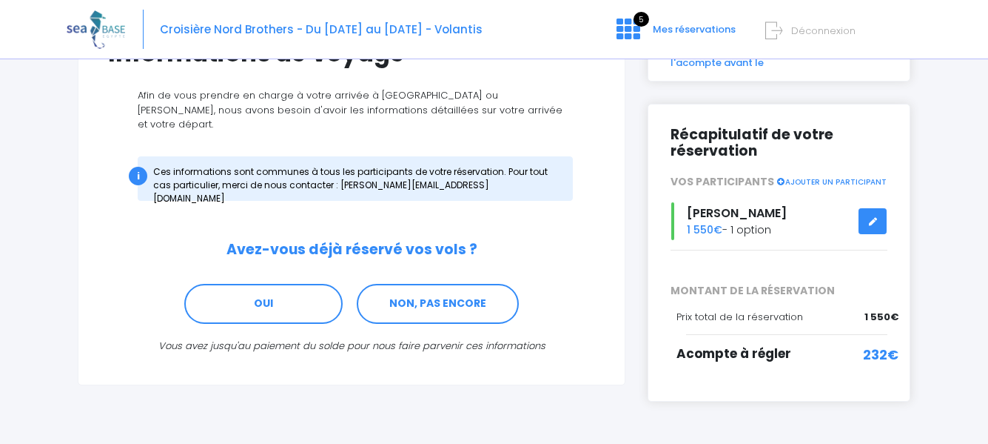
click at [829, 181] on link "AJOUTER UN PARTICIPANT" at bounding box center [831, 180] width 111 height 13
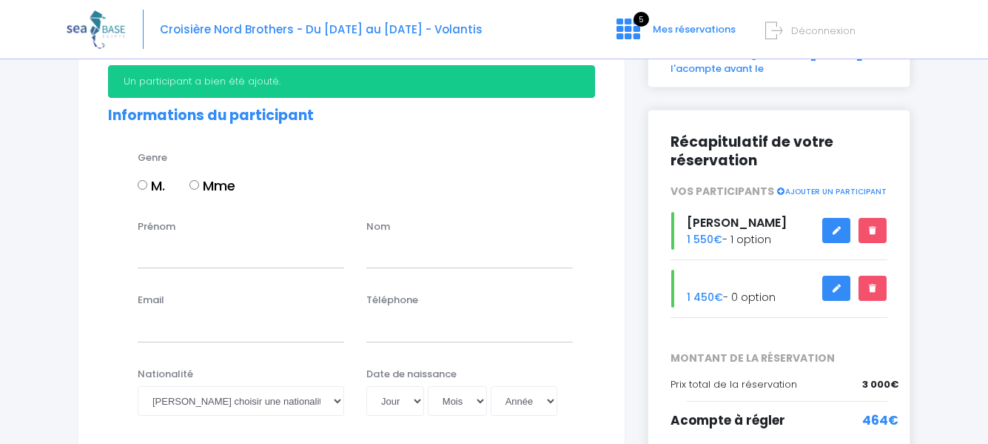
scroll to position [148, 0]
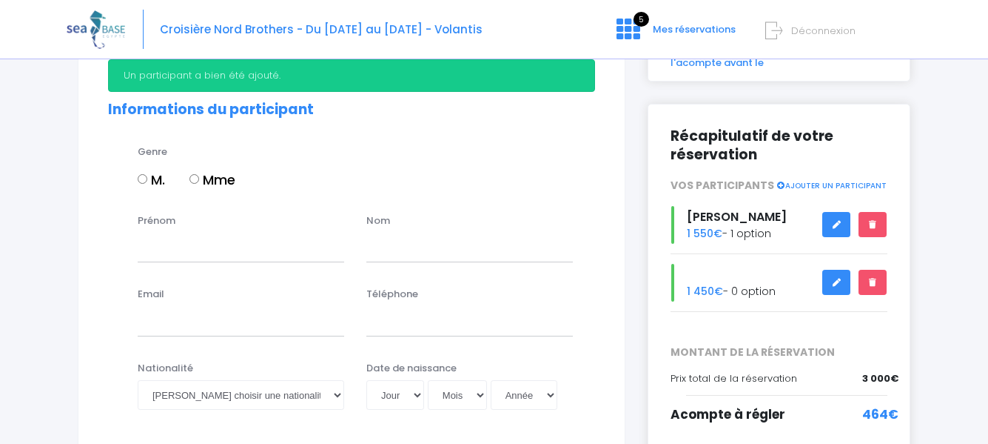
click at [139, 181] on input "M." at bounding box center [143, 179] width 10 height 10
radio input "true"
click at [162, 245] on input "Prénom" at bounding box center [241, 247] width 207 height 30
type input "PATRICK"
click at [429, 244] on input "text" at bounding box center [470, 247] width 207 height 30
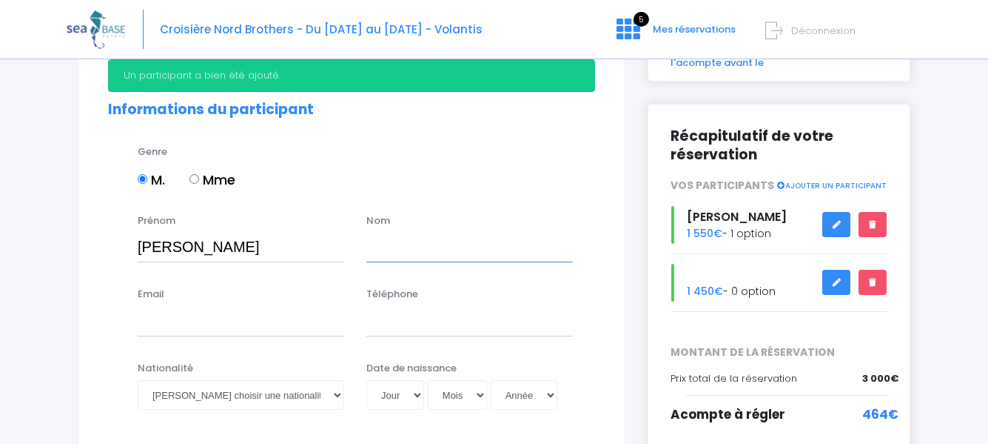
type input "SUPPLIEN"
type input "cathy.patrick62@orange.fr"
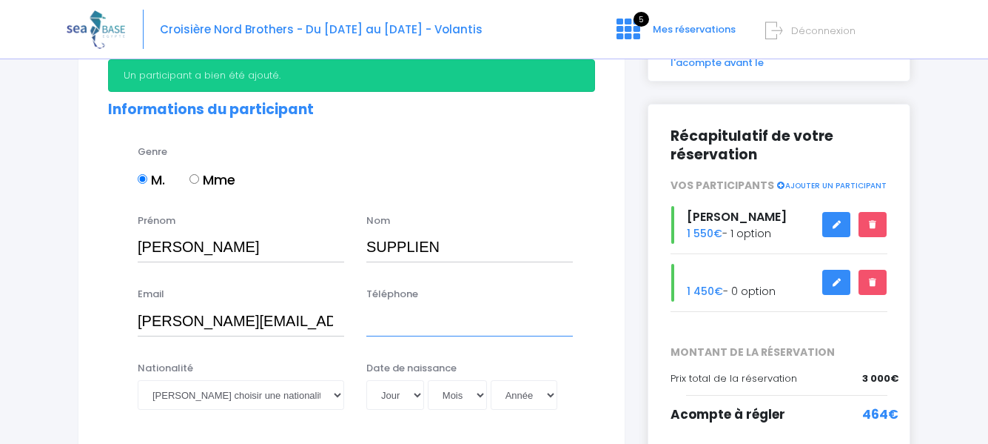
type input "0688953663"
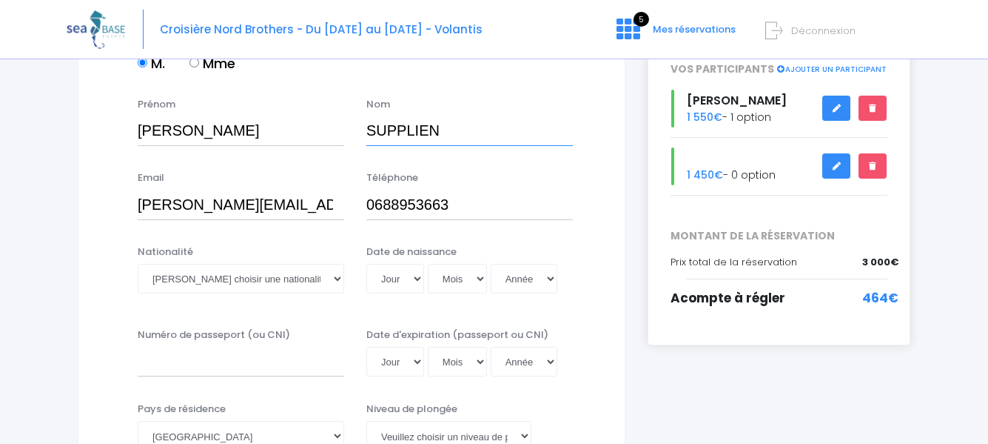
scroll to position [296, 0]
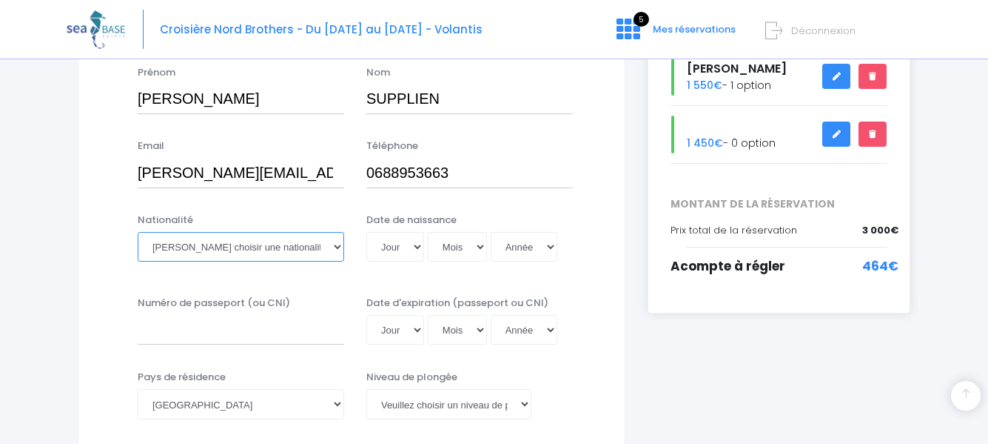
click at [247, 255] on select "Veuillez choisir une nationalité Afghane Albanaise Algerienne Allemande America…" at bounding box center [241, 247] width 207 height 30
select select "Française"
click at [138, 232] on select "Veuillez choisir une nationalité Afghane Albanaise Algerienne Allemande America…" at bounding box center [241, 247] width 207 height 30
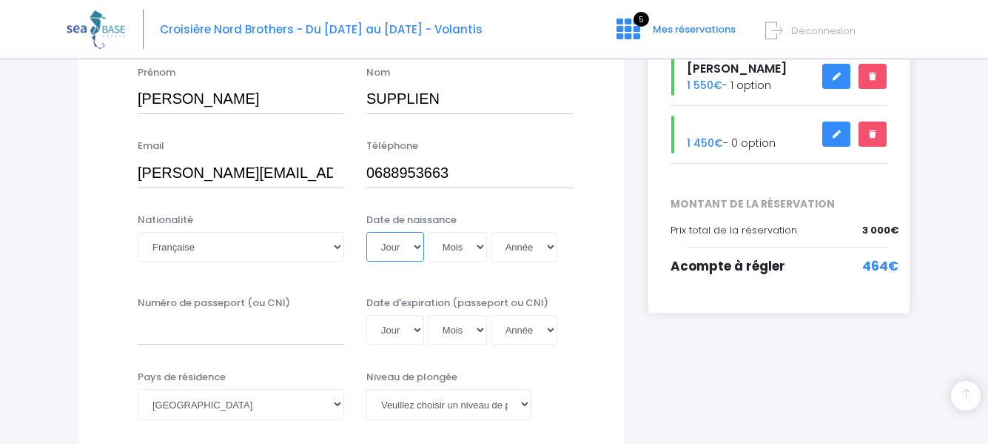
click at [391, 247] on select "Jour 01 02 03 04 05 06 07 08 09 10 11 12 13 14 15 16 17 18 19 20 21 22 23 24 25…" at bounding box center [396, 247] width 58 height 30
select select "17"
click at [367, 232] on select "Jour 01 02 03 04 05 06 07 08 09 10 11 12 13 14 15 16 17 18 19 20 21 22 23 24 25…" at bounding box center [396, 247] width 58 height 30
click at [468, 250] on select "Mois 01 02 03 04 05 06 07 08 09 10 11 12" at bounding box center [457, 247] width 59 height 30
select select "09"
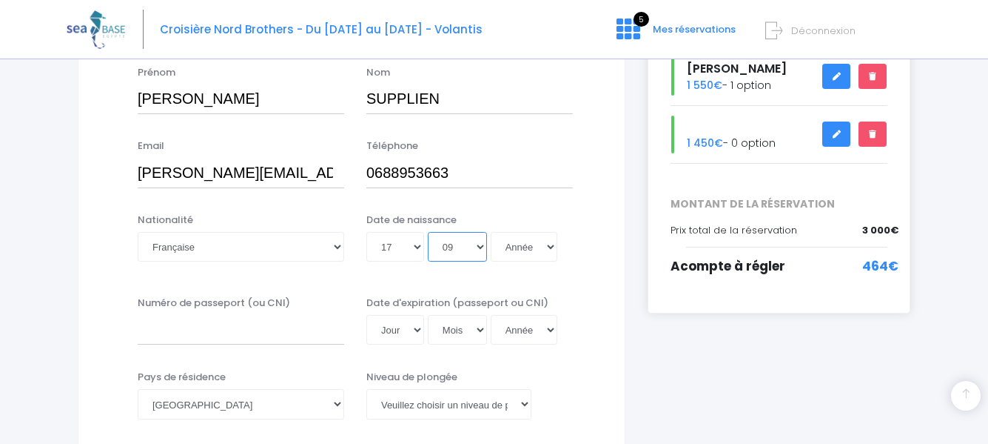
click at [428, 232] on select "Mois 01 02 03 04 05 06 07 08 09 10 11 12" at bounding box center [457, 247] width 59 height 30
click at [515, 248] on select "Année 2045 2044 2043 2042 2041 2040 2039 2038 2037 2036 2035 2034 2033 2032 203…" at bounding box center [524, 247] width 67 height 30
select select "1962"
click at [491, 232] on select "Année 2045 2044 2043 2042 2041 2040 2039 2038 2037 2036 2035 2034 2033 2032 203…" at bounding box center [524, 247] width 67 height 30
type input "1962-09-17"
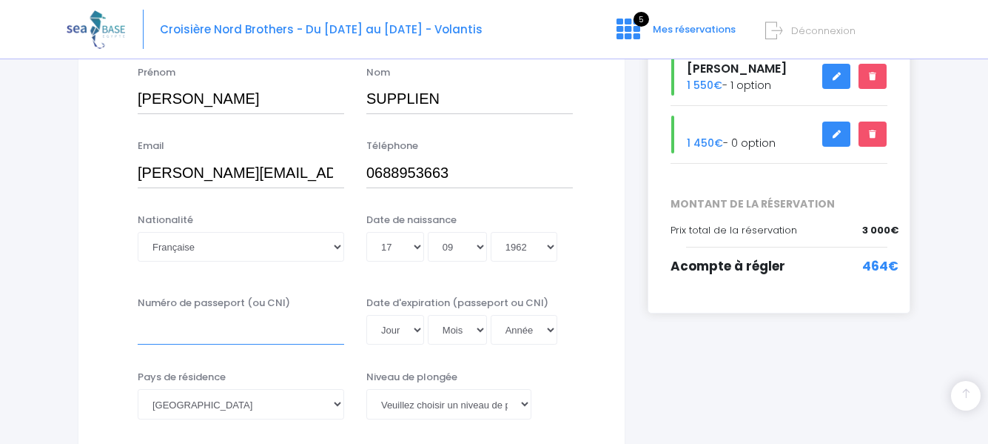
click at [149, 329] on input "Numéro de passeport (ou CNI)" at bounding box center [241, 330] width 207 height 30
type input "19AC11305"
click at [400, 332] on select "Jour 01 02 03 04 05 06 07 08 09 10 11 12 13 14 15 16 17 18 19 20 21 22 23 24 25…" at bounding box center [396, 330] width 58 height 30
select select "23"
click at [367, 315] on select "Jour 01 02 03 04 05 06 07 08 09 10 11 12 13 14 15 16 17 18 19 20 21 22 23 24 25…" at bounding box center [396, 330] width 58 height 30
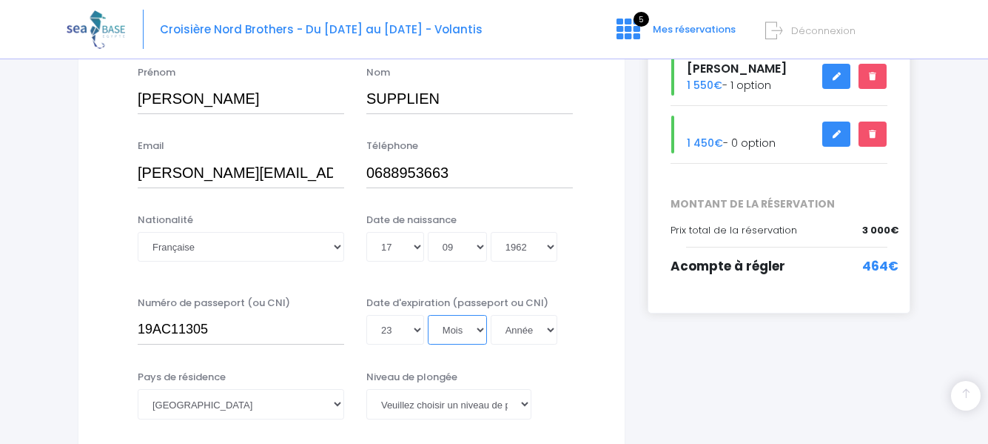
click at [466, 334] on select "Mois 01 02 03 04 05 06 07 08 09 10 11 12" at bounding box center [457, 330] width 59 height 30
select select "01"
click at [428, 315] on select "Mois 01 02 03 04 05 06 07 08 09 10 11 12" at bounding box center [457, 330] width 59 height 30
click at [528, 329] on select "Année 2045 2044 2043 2042 2041 2040 2039 2038 2037 2036 2035 2034 2033 2032 203…" at bounding box center [524, 330] width 67 height 30
select select "2029"
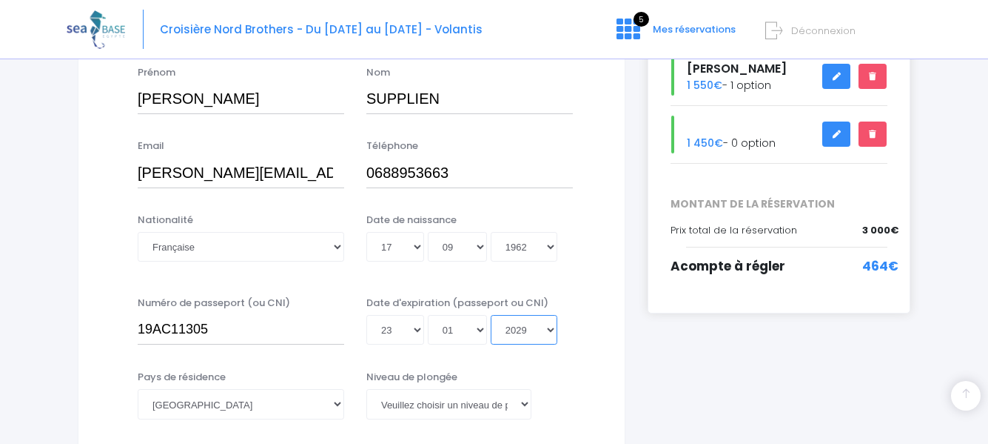
click at [491, 315] on select "Année 2045 2044 2043 2042 2041 2040 2039 2038 2037 2036 2035 2034 2033 2032 203…" at bounding box center [524, 330] width 67 height 30
type input "2029-01-23"
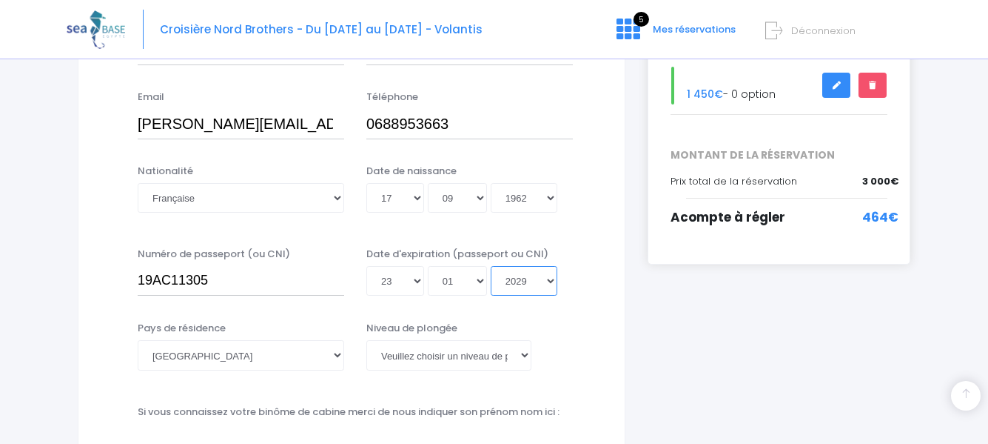
scroll to position [370, 0]
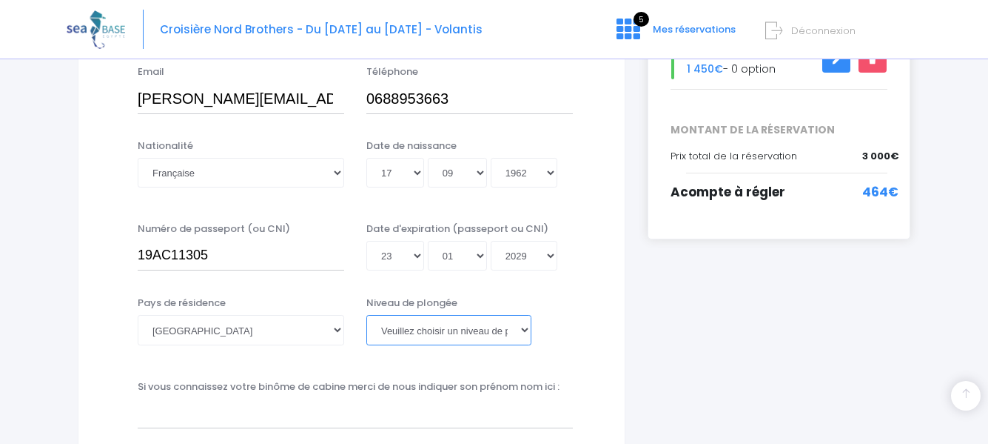
click at [480, 330] on select "Veuillez choisir un niveau de plongée Non plongeur Junior OW diver Adventure OW…" at bounding box center [449, 330] width 165 height 30
select select "MF2"
click at [367, 315] on select "Veuillez choisir un niveau de plongée Non plongeur Junior OW diver Adventure OW…" at bounding box center [449, 330] width 165 height 30
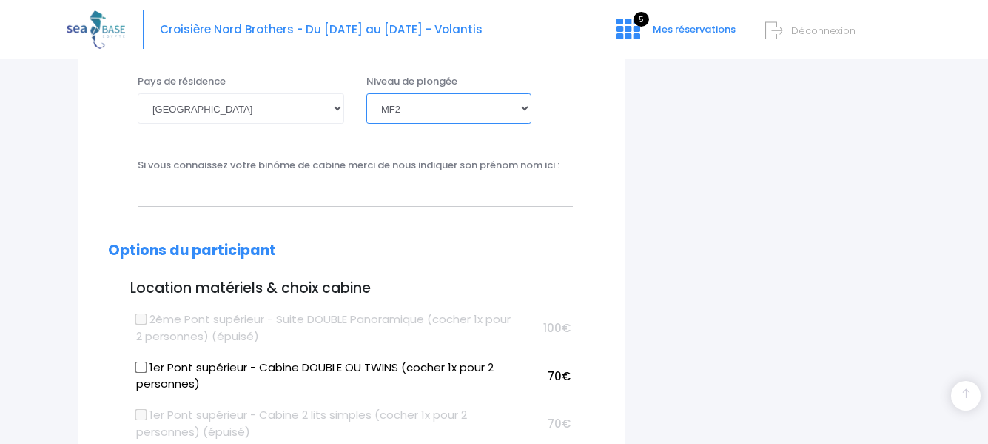
scroll to position [592, 0]
click at [233, 190] on input "text" at bounding box center [355, 191] width 435 height 30
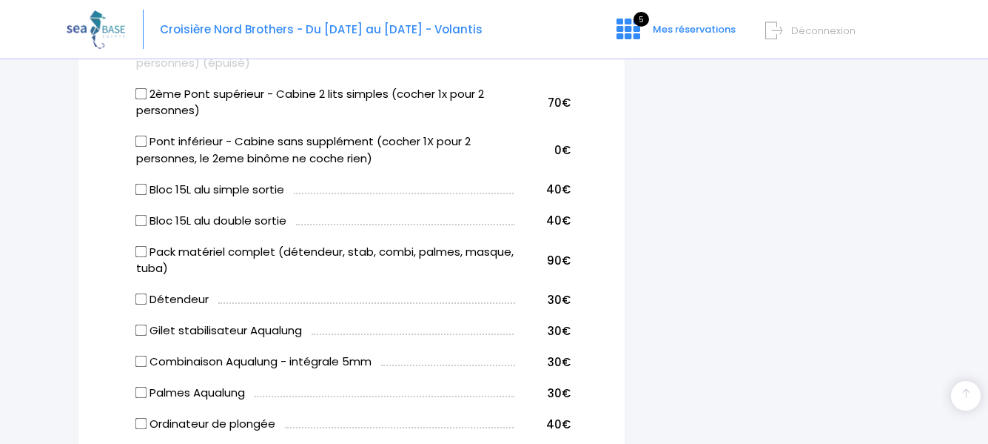
scroll to position [963, 0]
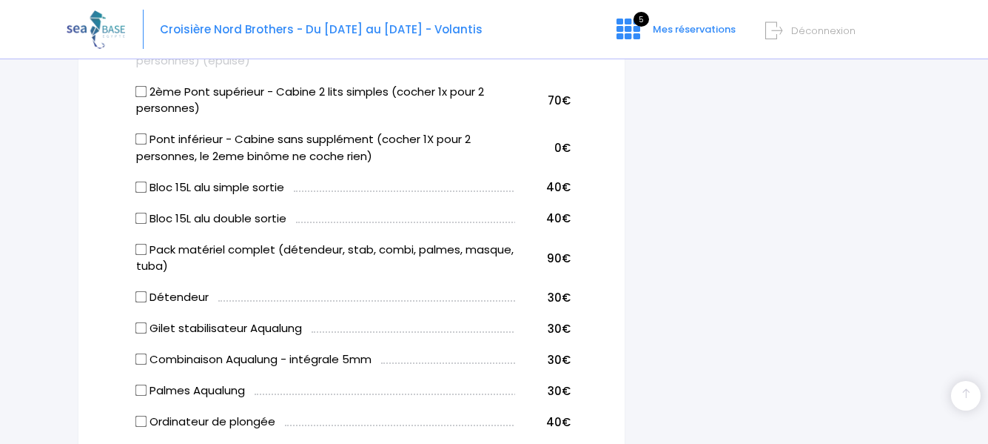
type input "CATHERINE SUPPLIEN"
click at [136, 218] on input "Bloc 15L alu double sortie" at bounding box center [142, 218] width 12 height 12
checkbox input "true"
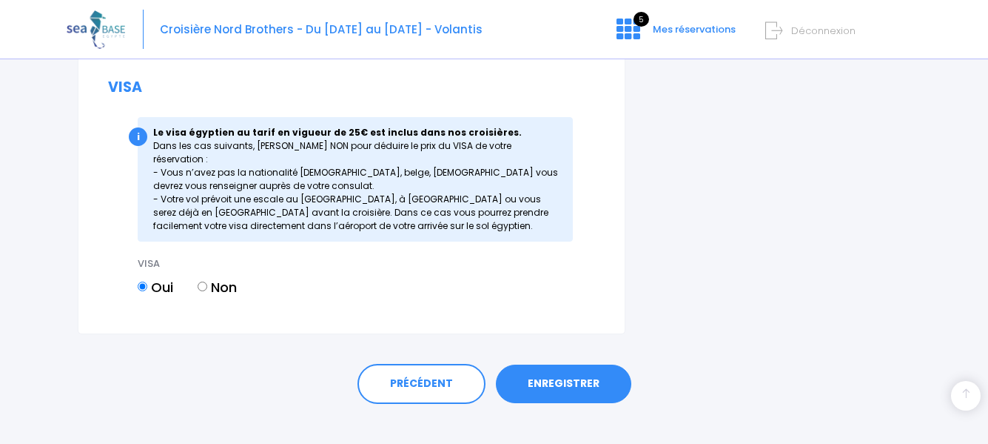
scroll to position [1960, 0]
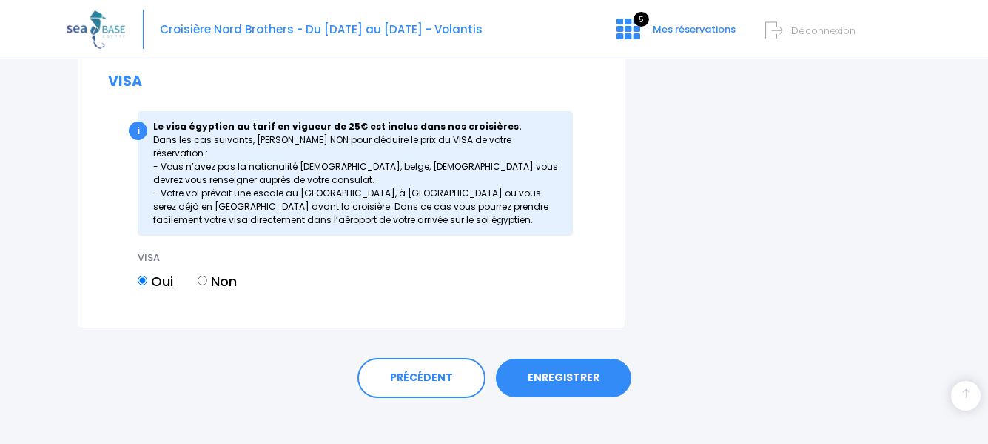
click at [570, 359] on link "ENREGISTRER" at bounding box center [564, 377] width 136 height 39
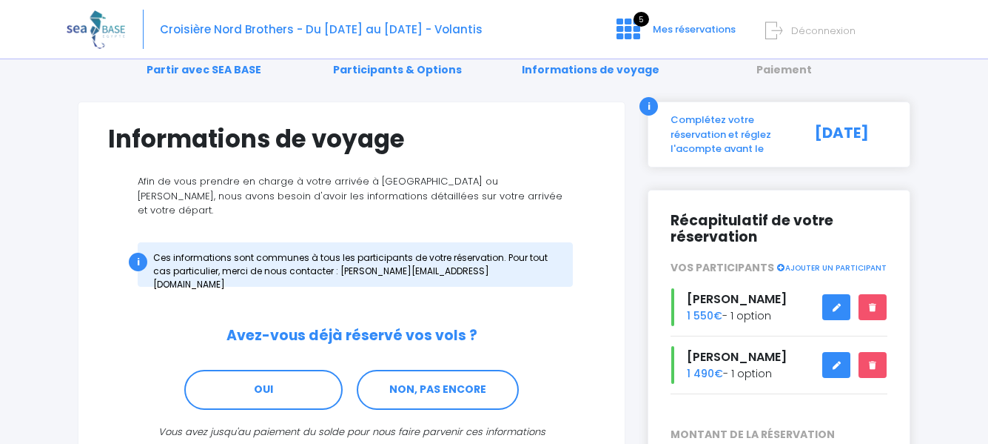
scroll to position [148, 0]
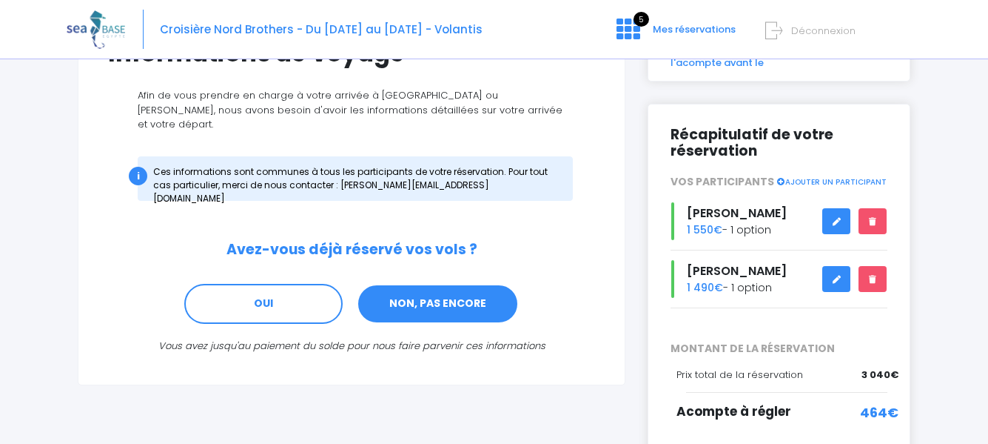
click at [464, 292] on link "NON, PAS ENCORE" at bounding box center [438, 304] width 162 height 40
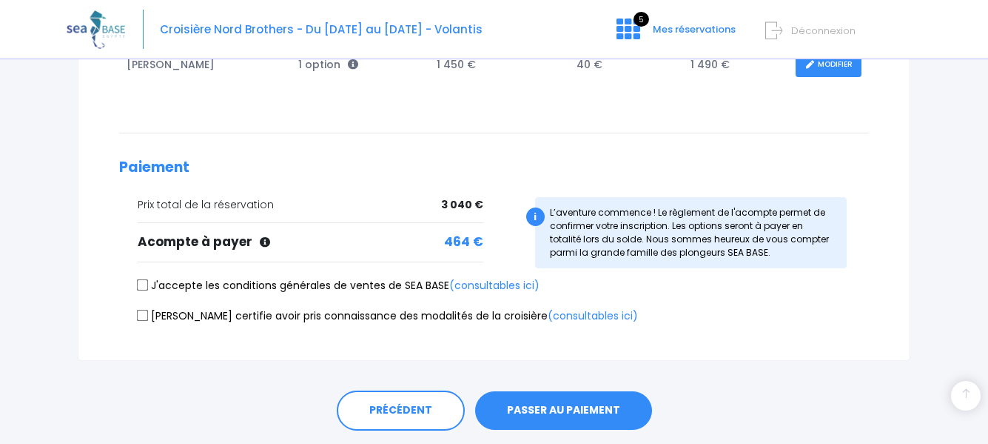
scroll to position [392, 0]
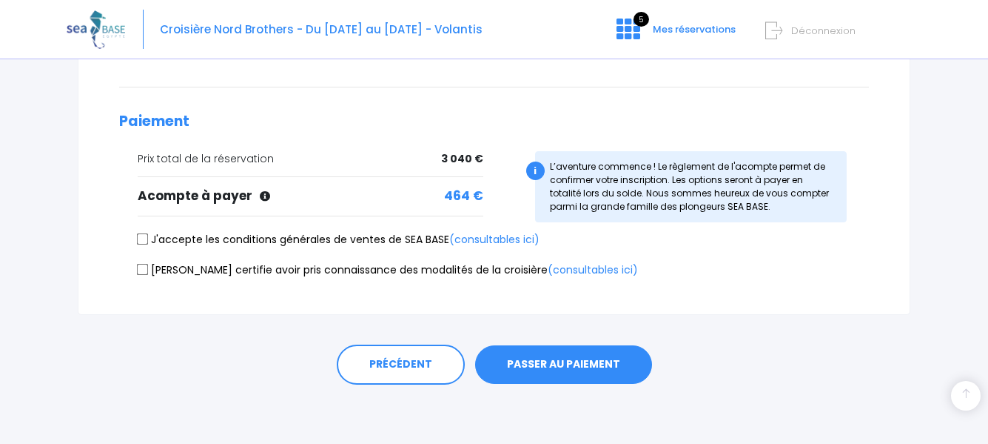
click at [142, 239] on input "J'accepte les conditions générales de ventes de SEA BASE (consultables ici)" at bounding box center [143, 239] width 12 height 12
checkbox input "true"
click at [141, 268] on input "[PERSON_NAME] certifie avoir pris connaissance des modalités de la croisière (c…" at bounding box center [143, 269] width 12 height 12
checkbox input "true"
click at [592, 360] on button "PASSER AU PAIEMENT" at bounding box center [563, 364] width 177 height 39
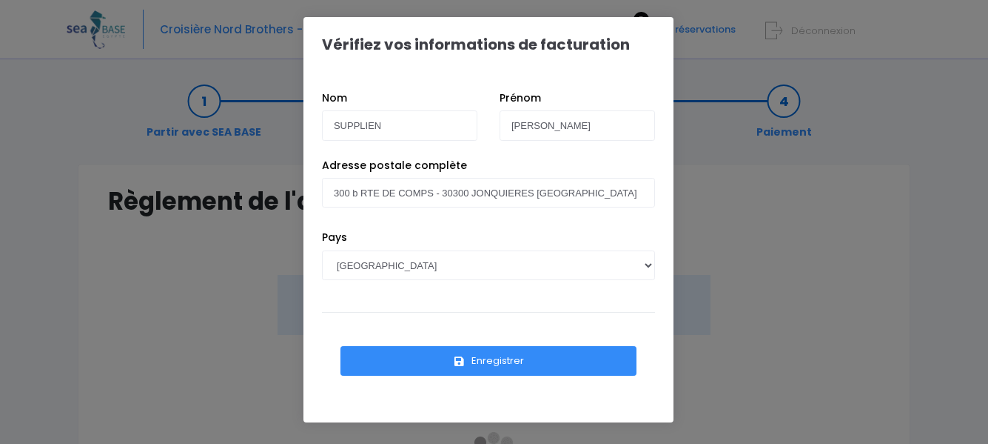
click at [498, 361] on button "Enregistrer" at bounding box center [489, 361] width 296 height 30
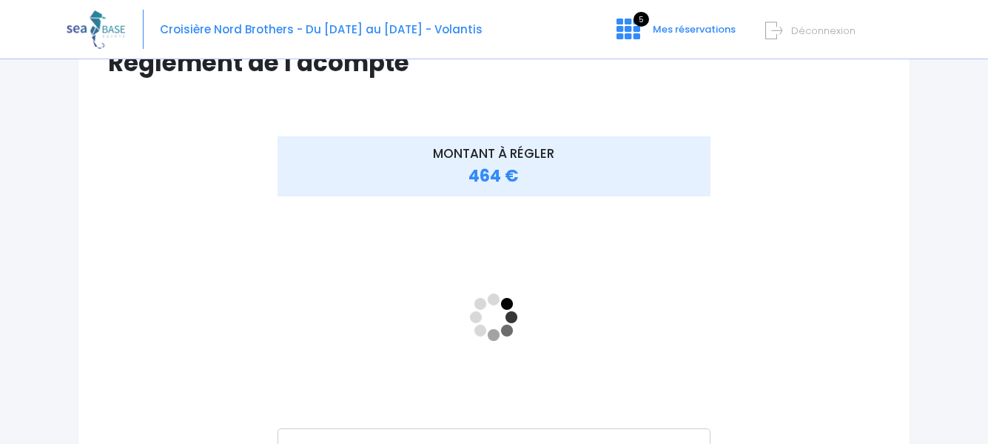
scroll to position [148, 0]
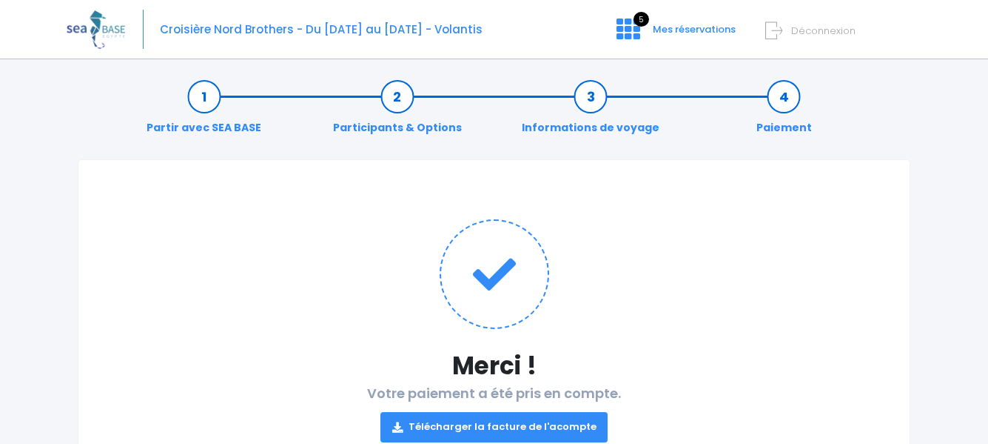
scroll to position [74, 0]
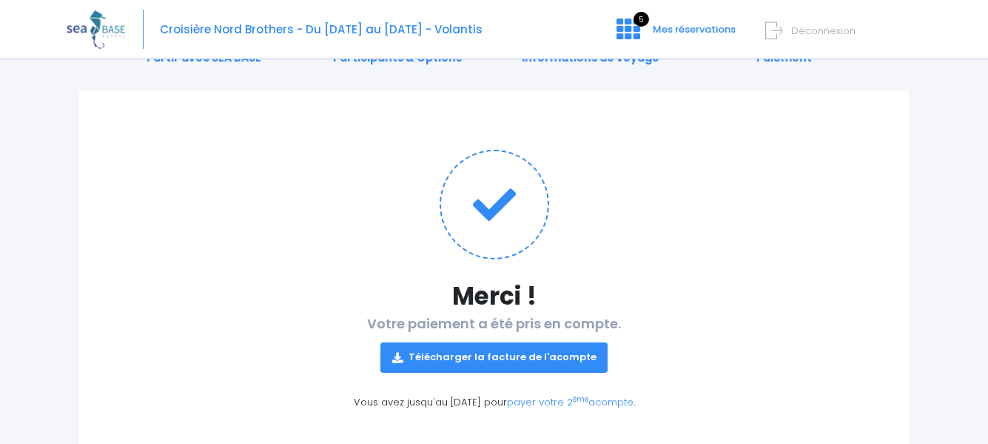
click at [529, 363] on link "Télécharger la facture de l'acompte" at bounding box center [495, 357] width 228 height 30
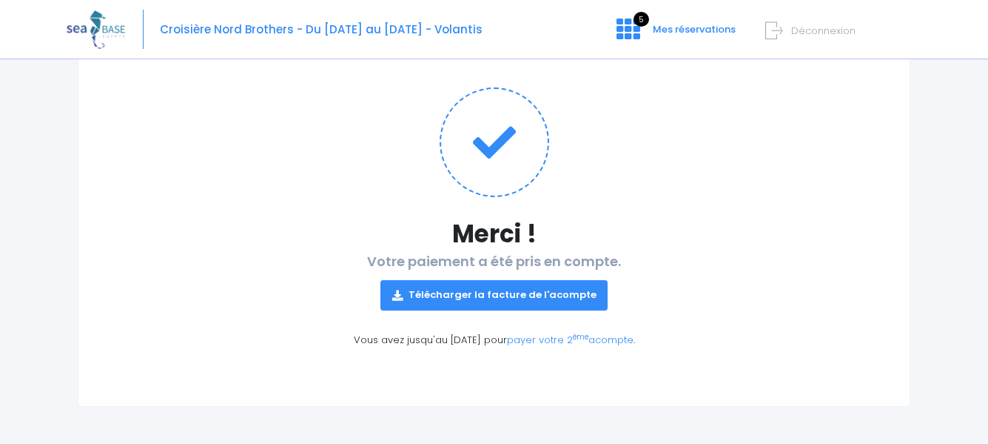
scroll to position [0, 0]
